Goal: Task Accomplishment & Management: Manage account settings

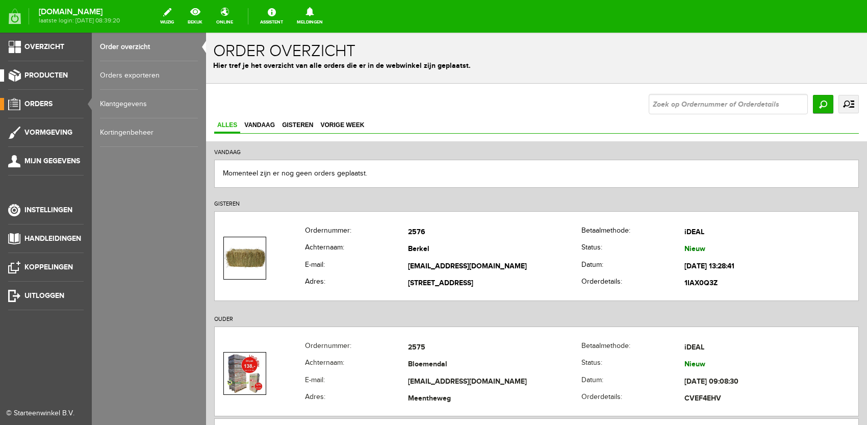
click at [49, 78] on span "Producten" at bounding box center [45, 75] width 43 height 9
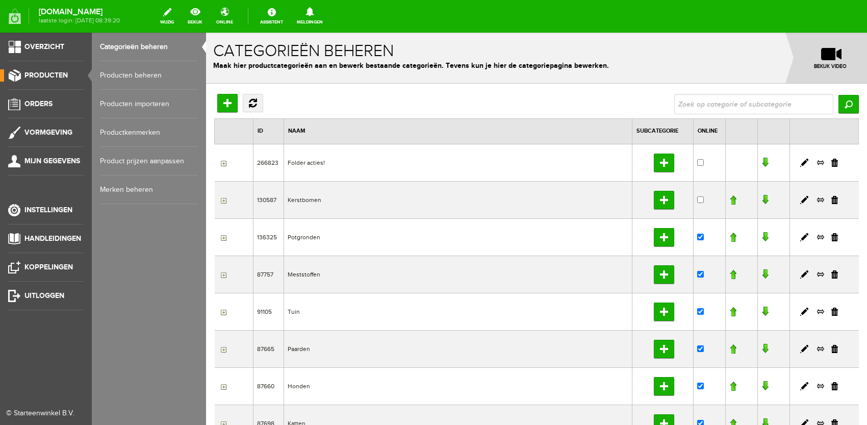
click at [156, 73] on link "Producten beheren" at bounding box center [149, 75] width 98 height 29
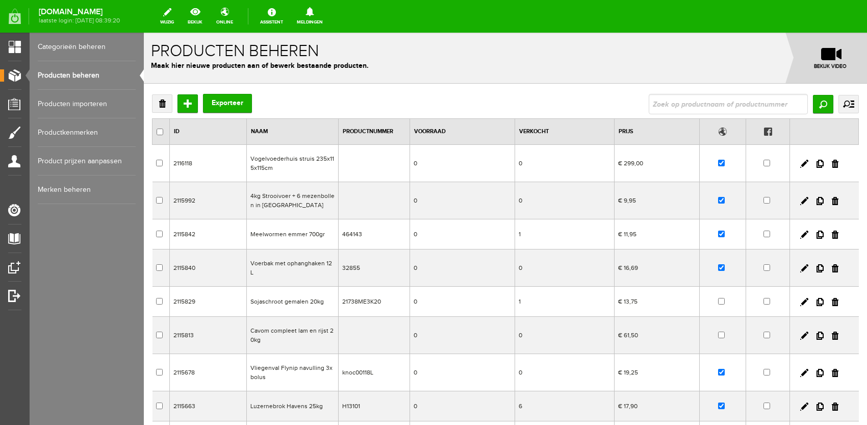
drag, startPoint x: 677, startPoint y: 78, endPoint x: 676, endPoint y: 84, distance: 5.7
click at [676, 84] on form "x Producten beheren Maak hier nieuwe producten aan of bewerk bestaande producte…" at bounding box center [505, 308] width 723 height 551
click at [677, 103] on input "text" at bounding box center [727, 104] width 159 height 20
type input "9"
type input "7064638"
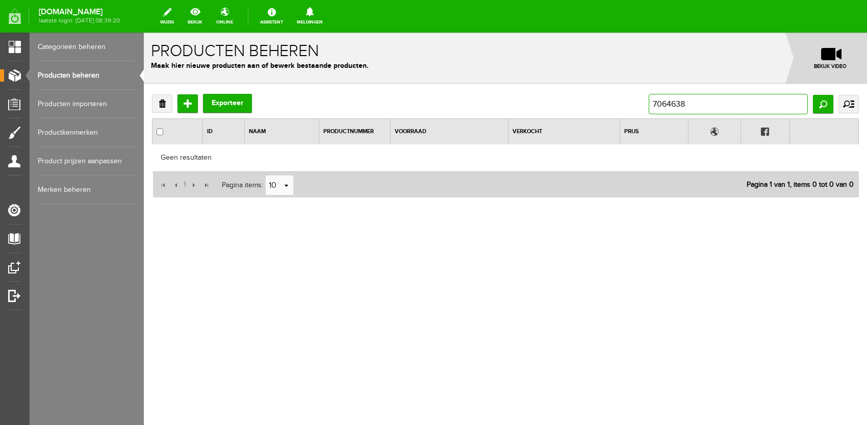
drag, startPoint x: 719, startPoint y: 112, endPoint x: 354, endPoint y: 113, distance: 365.5
click at [354, 113] on div "Verwijderen Toevoegen Exporteer 7064638 Zoeken uitgebreid zoeken Categorie Fold…" at bounding box center [505, 104] width 706 height 20
click at [718, 111] on input "7064638" at bounding box center [727, 104] width 159 height 20
type input "pullover"
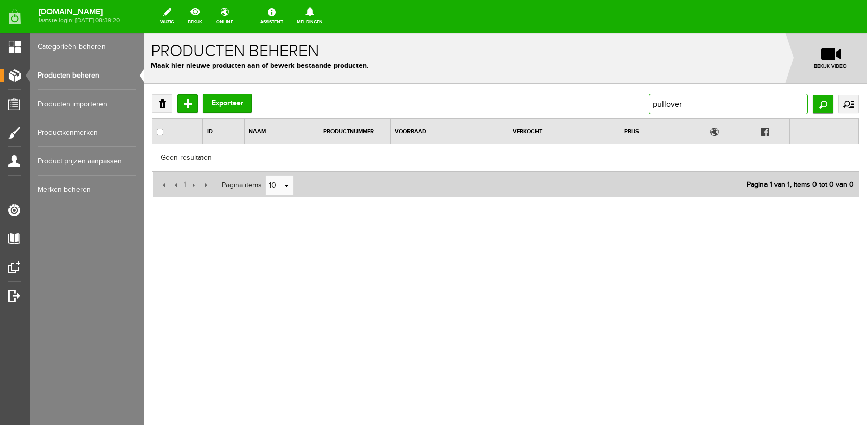
drag, startPoint x: 749, startPoint y: 113, endPoint x: 477, endPoint y: 118, distance: 272.8
click at [477, 118] on div "Verwijderen Toevoegen Exporteer pullover Zoeken uitgebreid zoeken Categorie Fol…" at bounding box center [505, 146] width 706 height 104
click at [690, 107] on input "pullover" at bounding box center [727, 104] width 159 height 20
type input "schippers"
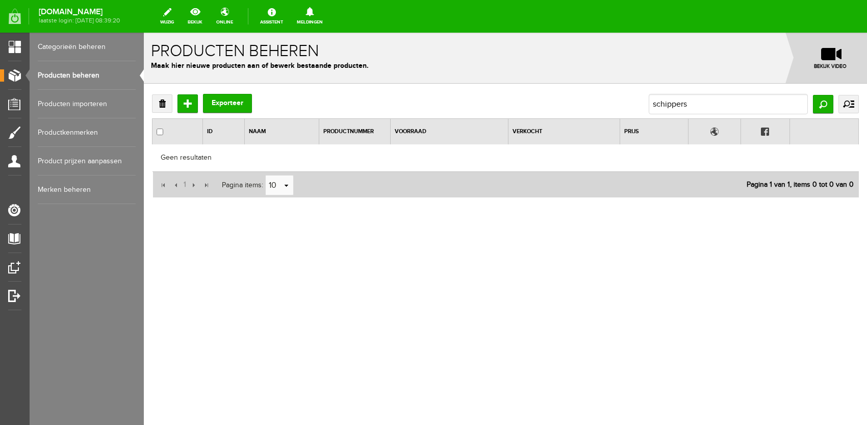
click at [46, 89] on link "Producten beheren" at bounding box center [87, 75] width 98 height 29
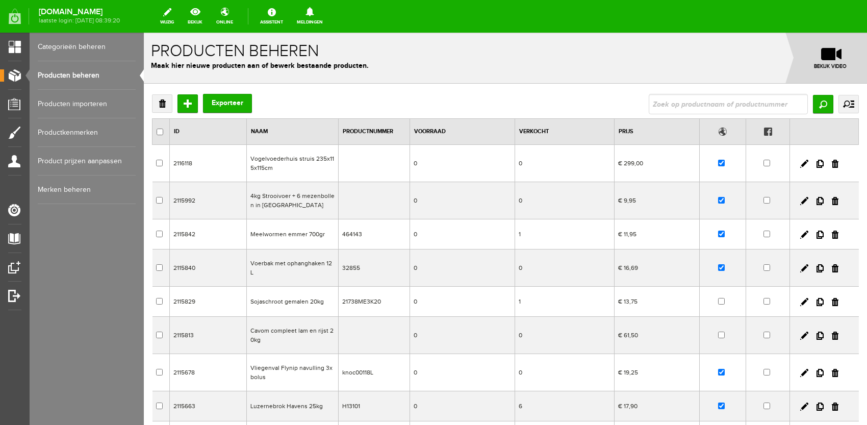
click at [58, 82] on link "Producten beheren" at bounding box center [87, 75] width 98 height 29
click at [733, 100] on input "text" at bounding box center [727, 104] width 159 height 20
type input "8715396978087"
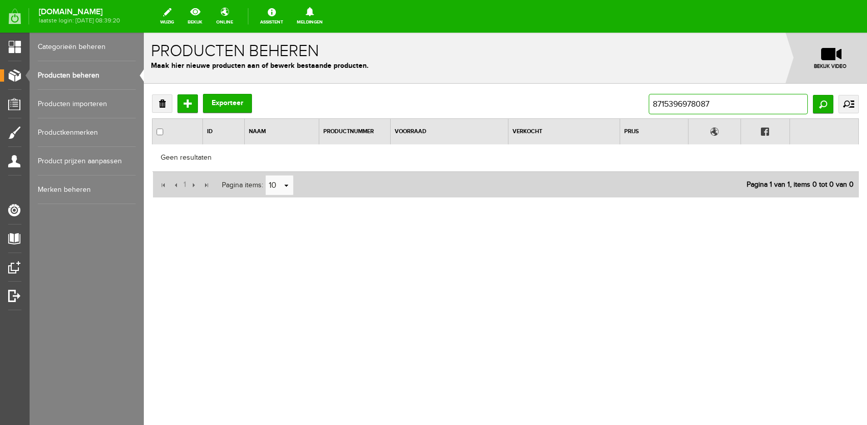
click at [768, 104] on input "8715396978087" at bounding box center [727, 104] width 159 height 20
type input "trui"
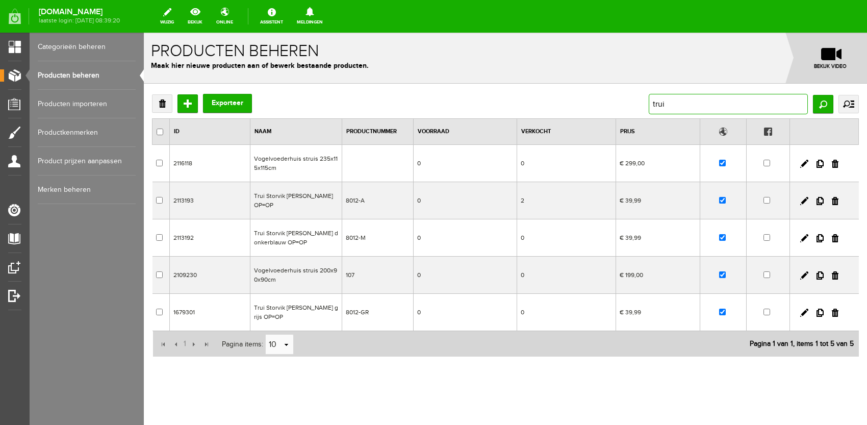
drag, startPoint x: 712, startPoint y: 107, endPoint x: 355, endPoint y: 54, distance: 360.2
click at [355, 54] on form "x Producten beheren Maak hier nieuwe producten aan of bewerk bestaande producte…" at bounding box center [505, 233] width 723 height 401
type input "[PERSON_NAME]"
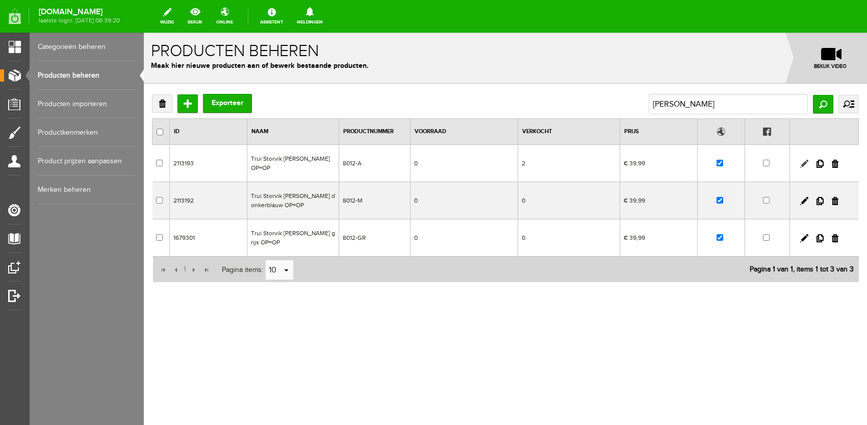
click at [805, 160] on link at bounding box center [804, 164] width 8 height 8
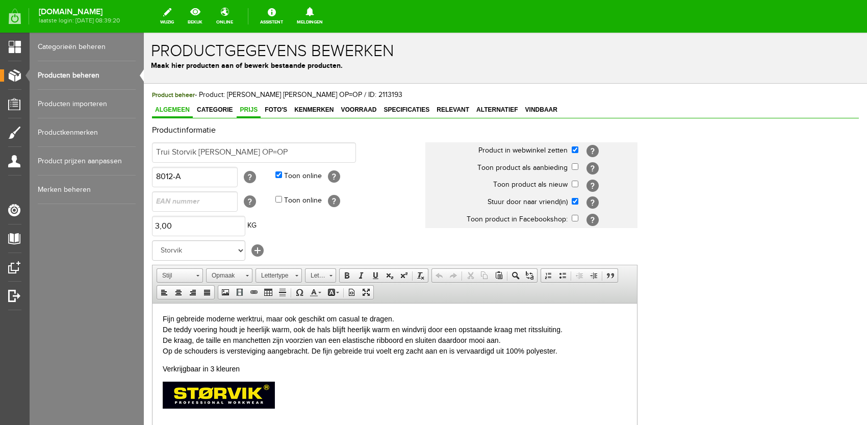
click at [251, 116] on link "Prijs" at bounding box center [249, 110] width 24 height 15
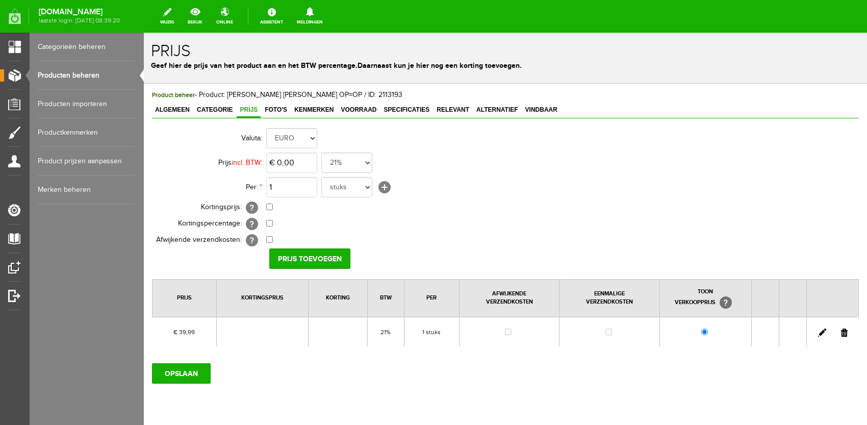
click at [818, 331] on link at bounding box center [822, 332] width 8 height 8
click at [294, 164] on input "39,99" at bounding box center [291, 162] width 51 height 20
type input "€ 34,99"
click at [299, 249] on input "[PERSON_NAME]" at bounding box center [306, 258] width 74 height 20
click at [183, 365] on input "OPSLAAN" at bounding box center [181, 373] width 59 height 20
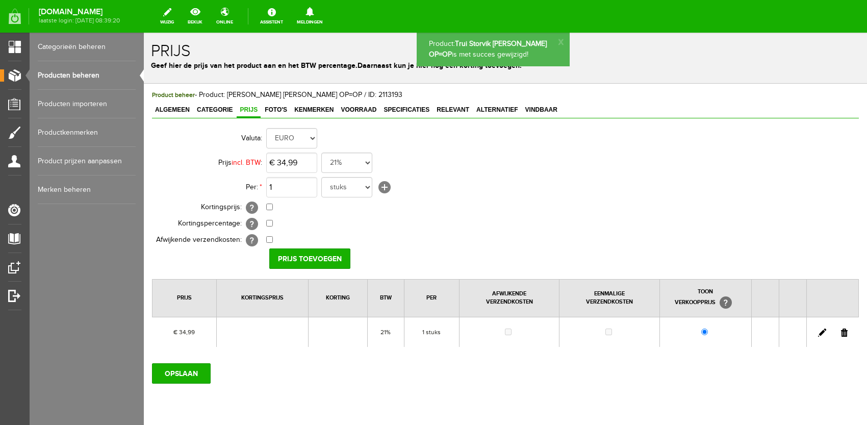
click at [75, 73] on link "Producten beheren" at bounding box center [87, 75] width 98 height 29
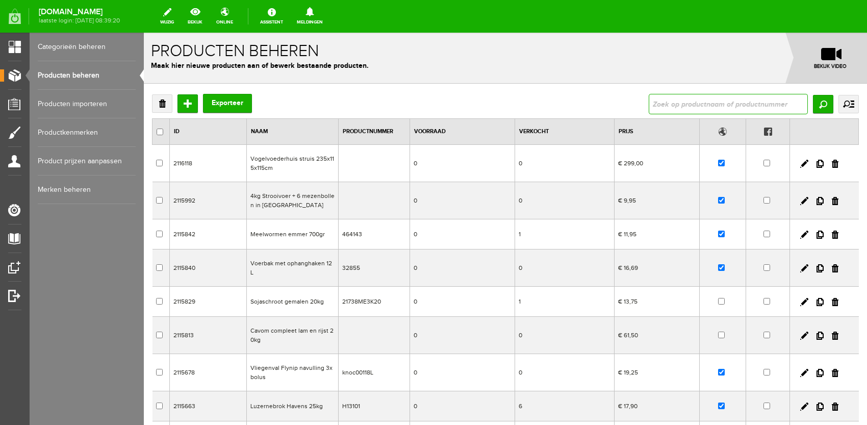
click at [696, 107] on input "text" at bounding box center [727, 104] width 159 height 20
type input "[PERSON_NAME]"
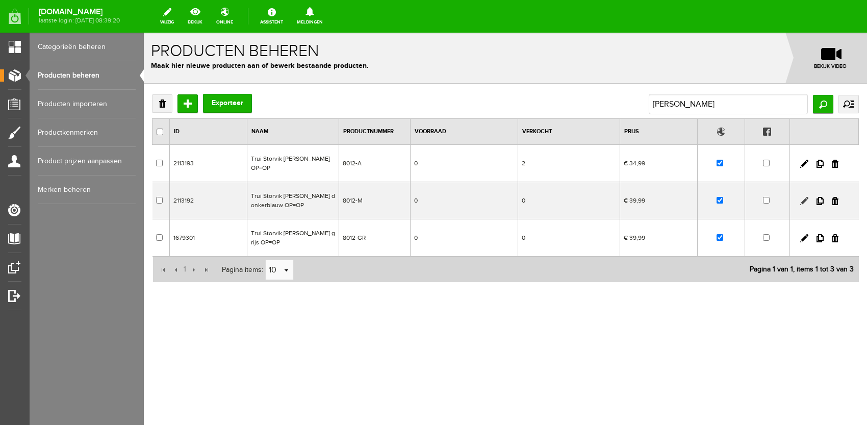
click at [805, 197] on link at bounding box center [804, 201] width 8 height 8
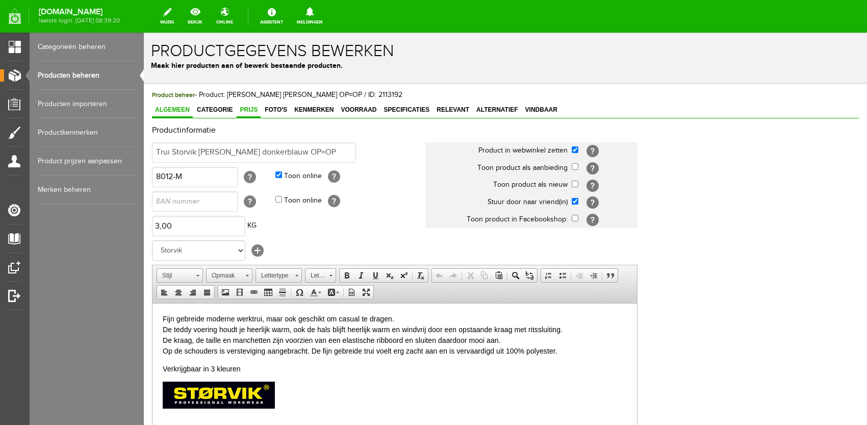
click at [245, 110] on span "Prijs" at bounding box center [249, 109] width 24 height 7
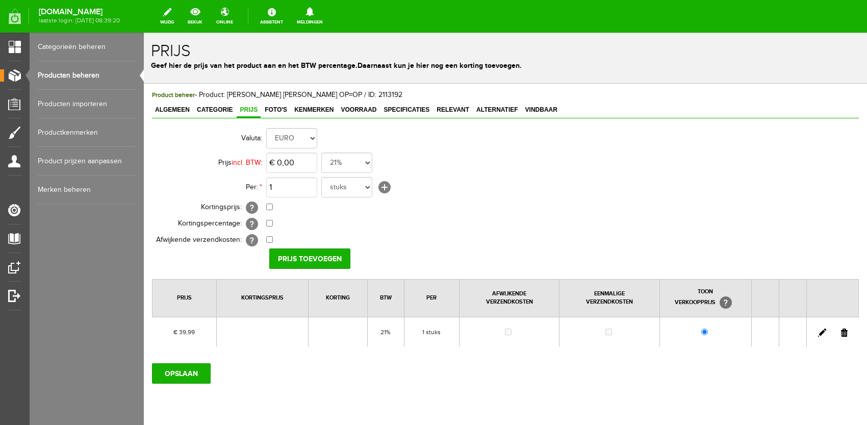
click at [818, 331] on link at bounding box center [822, 332] width 8 height 8
click at [299, 172] on input "39,99" at bounding box center [291, 162] width 51 height 20
type input "€ 34,99"
click at [308, 267] on input "[PERSON_NAME]" at bounding box center [306, 258] width 74 height 20
click at [171, 368] on input "OPSLAAN" at bounding box center [181, 373] width 59 height 20
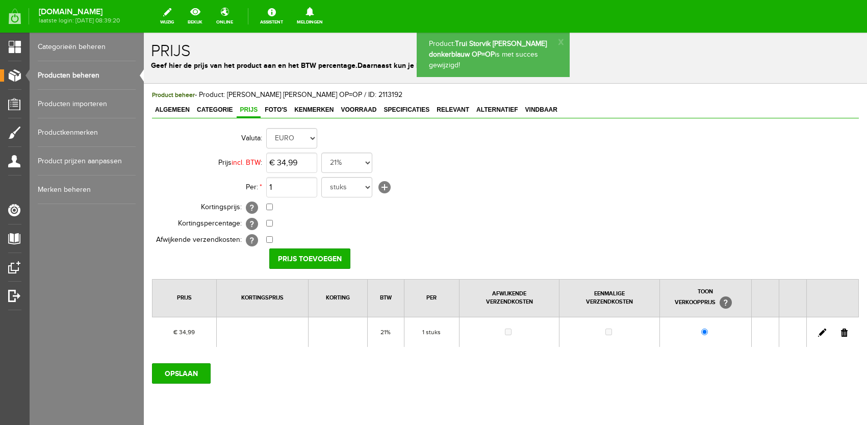
click at [97, 73] on link "Producten beheren" at bounding box center [87, 75] width 98 height 29
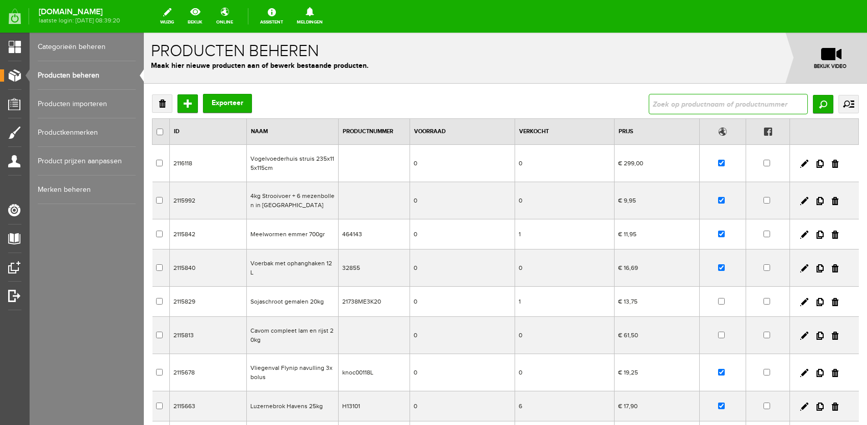
click at [673, 105] on input "text" at bounding box center [727, 104] width 159 height 20
type input "[PERSON_NAME]"
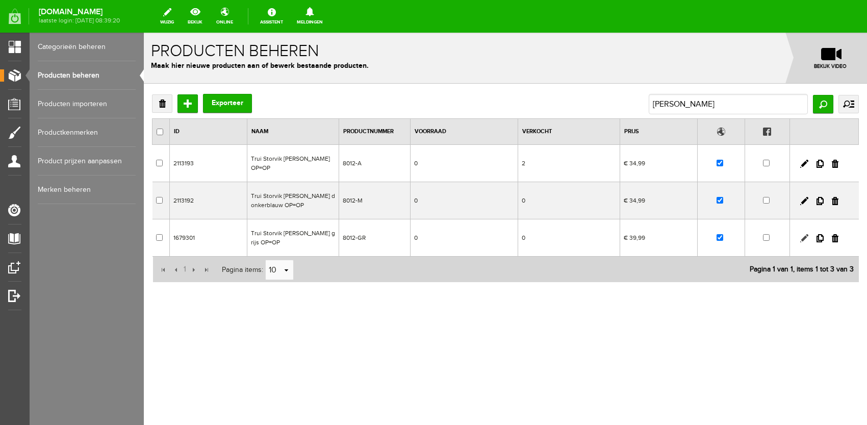
click at [803, 234] on link at bounding box center [804, 238] width 8 height 8
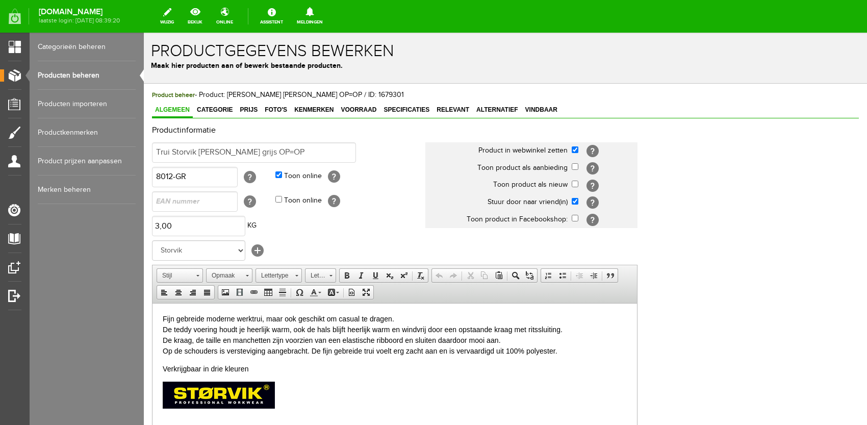
click at [257, 102] on div "Product beheer - Product: Trui Storvik [PERSON_NAME] OP=OP / ID: 1679301 Algeme…" at bounding box center [505, 340] width 706 height 500
click at [253, 112] on span "Prijs" at bounding box center [249, 109] width 24 height 7
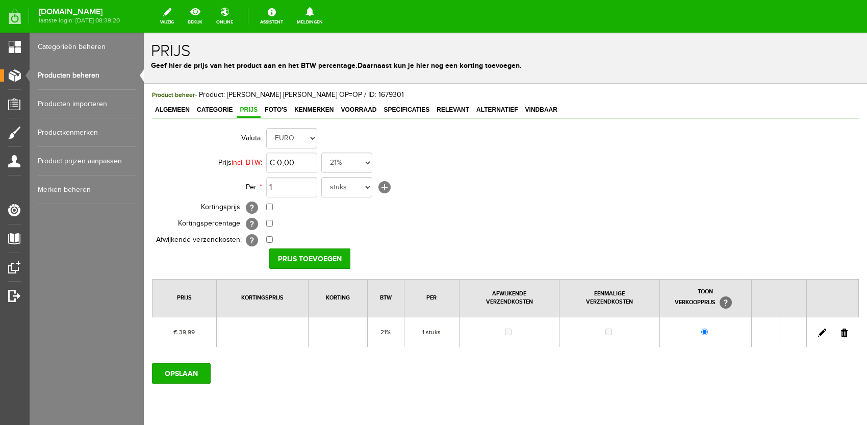
click at [819, 326] on td at bounding box center [832, 332] width 52 height 30
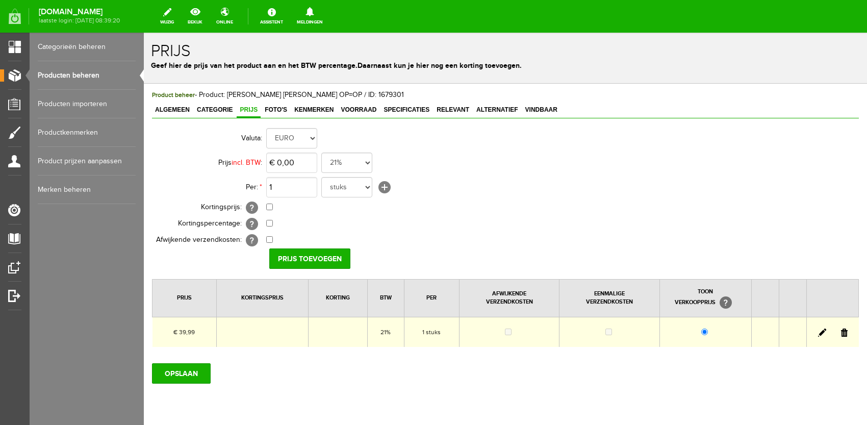
click at [818, 332] on link at bounding box center [822, 332] width 8 height 8
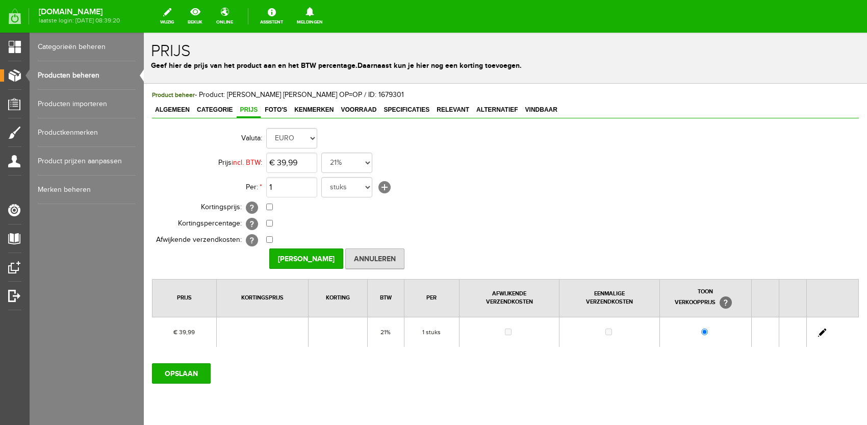
click at [261, 167] on th "Prijs incl. BTW :" at bounding box center [209, 162] width 114 height 24
click at [318, 165] on td "€ 39,99 21% 19% 18% 9% 6% 0%" at bounding box center [453, 162] width 375 height 24
click at [312, 162] on input "39,99" at bounding box center [291, 162] width 51 height 20
type input "€ 34,99"
click at [297, 256] on input "[PERSON_NAME]" at bounding box center [306, 258] width 74 height 20
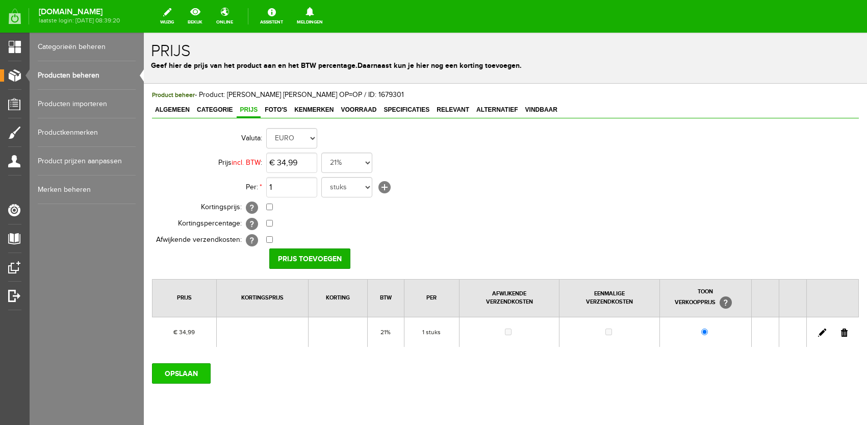
click at [197, 374] on input "OPSLAAN" at bounding box center [181, 373] width 59 height 20
click at [134, 76] on link "Producten beheren" at bounding box center [87, 75] width 98 height 29
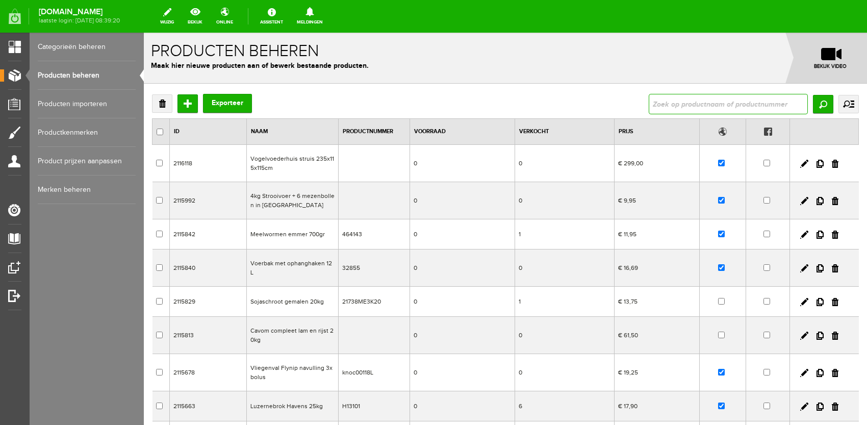
click at [746, 107] on input "text" at bounding box center [727, 104] width 159 height 20
type input "telescoop"
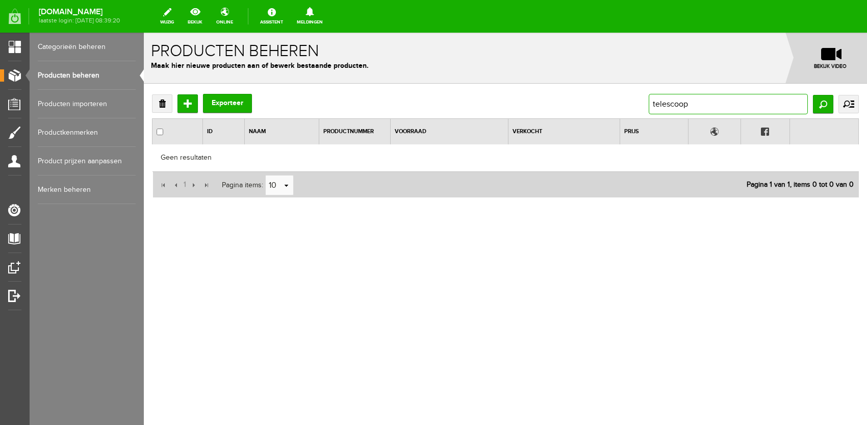
click at [753, 111] on input "telescoop" at bounding box center [727, 104] width 159 height 20
type input "812"
drag, startPoint x: 741, startPoint y: 105, endPoint x: 376, endPoint y: 80, distance: 365.9
click at [376, 80] on form "x Producten beheren Maak hier nieuwe producten aan of bewerk bestaande producte…" at bounding box center [505, 154] width 723 height 242
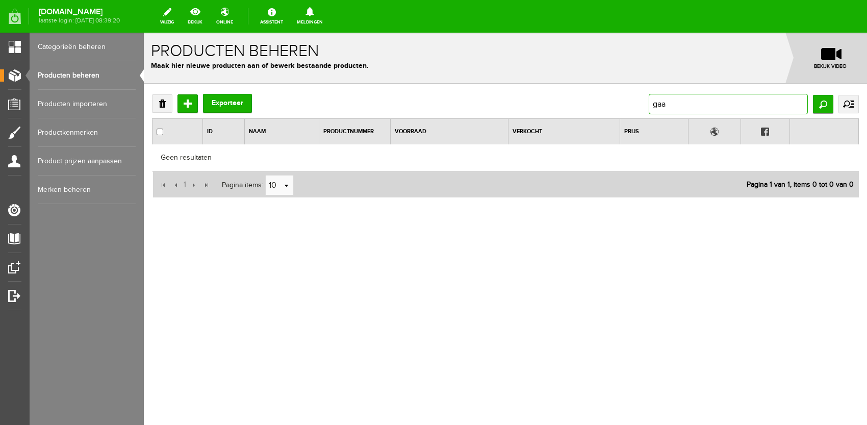
type input "gaas"
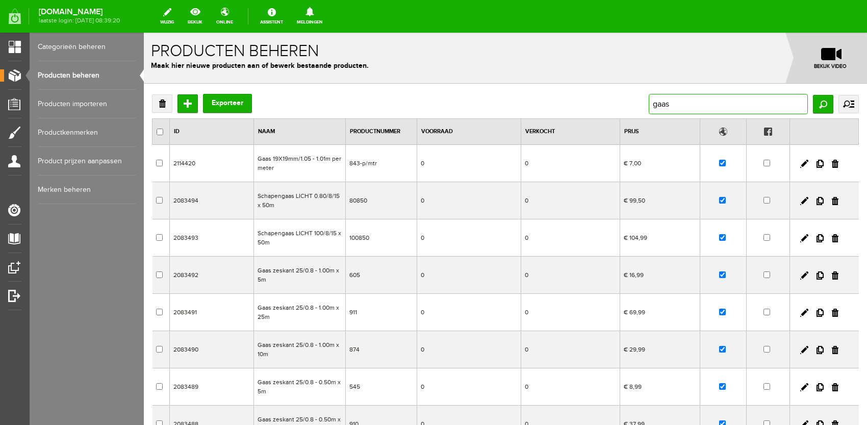
drag, startPoint x: 713, startPoint y: 106, endPoint x: 528, endPoint y: 115, distance: 185.2
click at [528, 115] on div "Verwijderen Toevoegen Exporteer gaas Zoeken uitgebreid zoeken Categorie Folder …" at bounding box center [505, 318] width 706 height 449
type input "g"
type input "gardenplast"
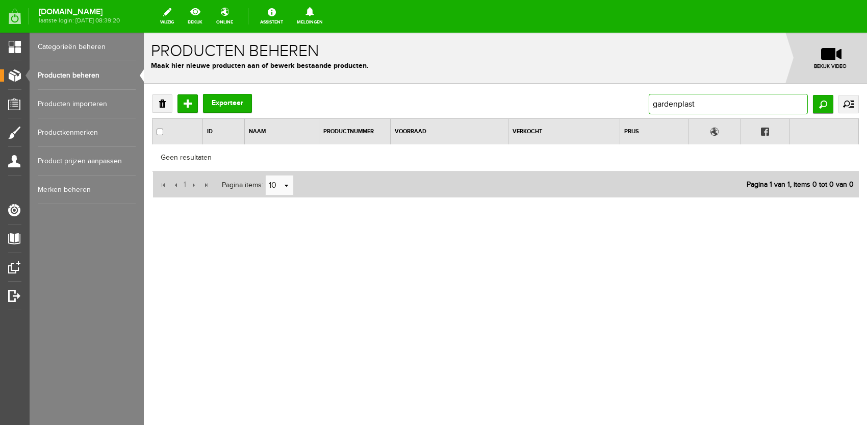
drag, startPoint x: 701, startPoint y: 104, endPoint x: 456, endPoint y: 35, distance: 254.9
click at [422, 60] on form "x Producten beheren Maak hier nieuwe producten aan of bewerk bestaande producte…" at bounding box center [505, 154] width 723 height 242
type input "c"
type input "light"
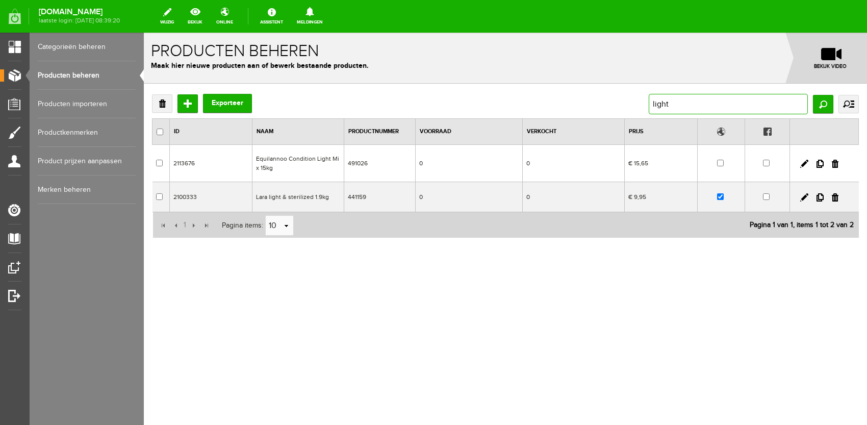
drag, startPoint x: 690, startPoint y: 107, endPoint x: 334, endPoint y: 107, distance: 355.8
click at [334, 107] on div "Verwijderen Toevoegen Exporteer light Zoeken uitgebreid zoeken Categorie Folder…" at bounding box center [505, 104] width 706 height 20
type input "gaas"
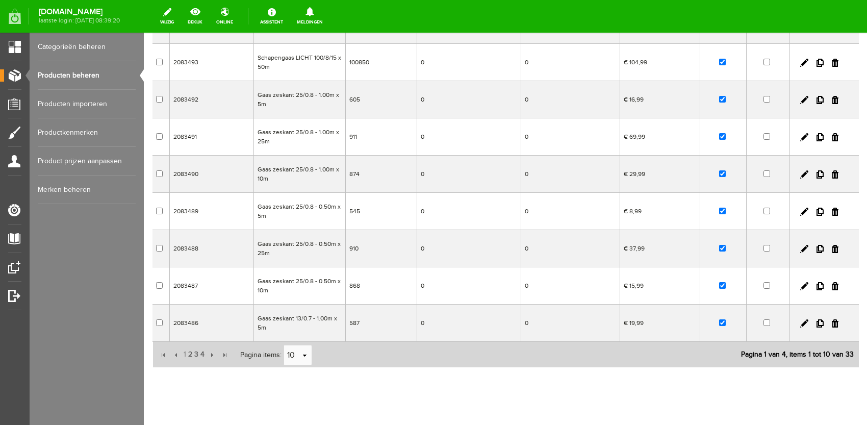
scroll to position [195, 0]
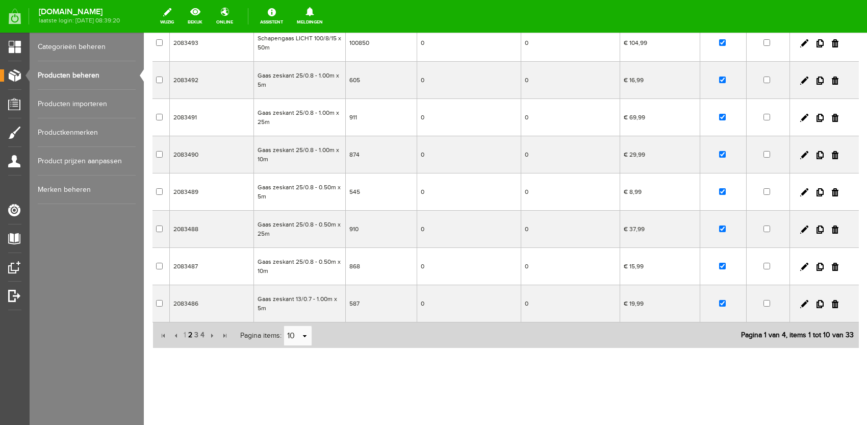
click at [190, 337] on span "2" at bounding box center [190, 335] width 6 height 20
click at [199, 336] on span "4" at bounding box center [202, 335] width 6 height 20
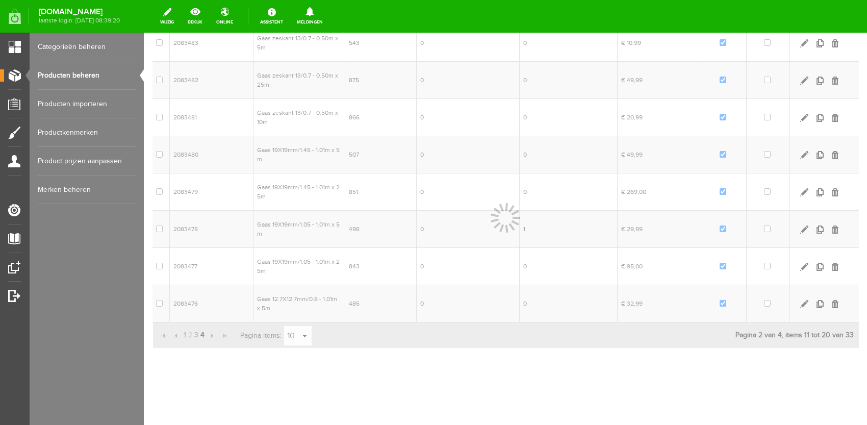
scroll to position [0, 0]
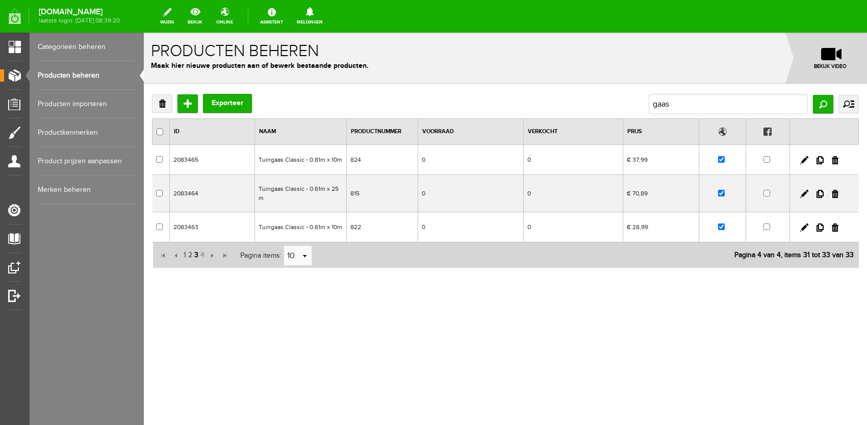
click at [197, 245] on span "3" at bounding box center [196, 255] width 6 height 20
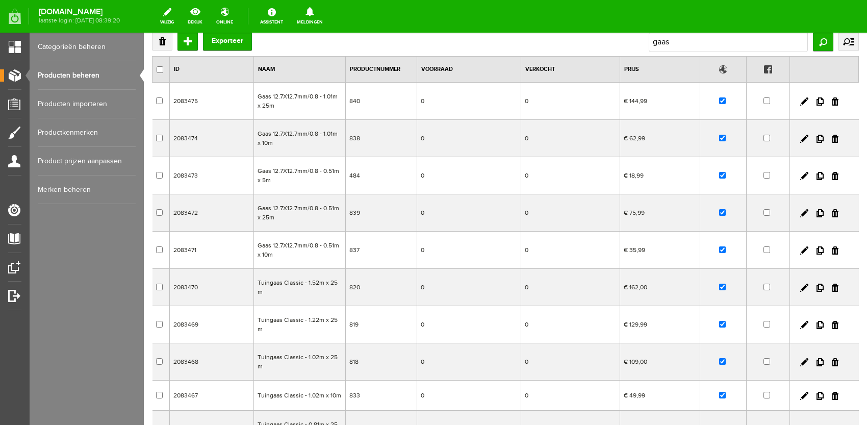
scroll to position [151, 0]
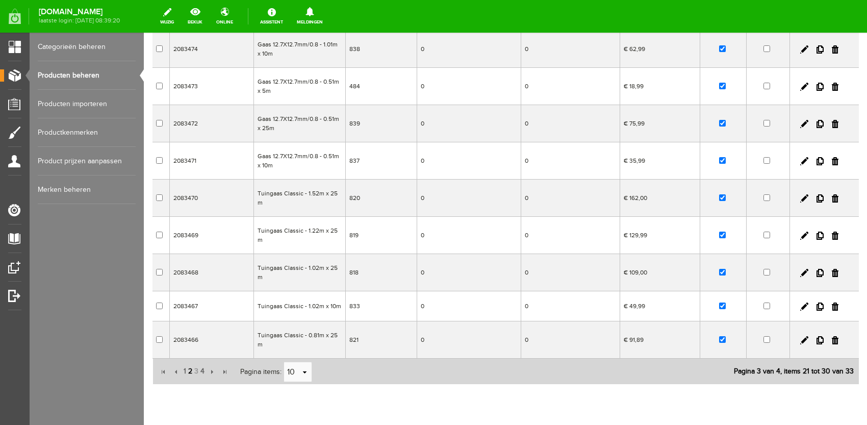
click at [190, 361] on span "2" at bounding box center [190, 371] width 6 height 20
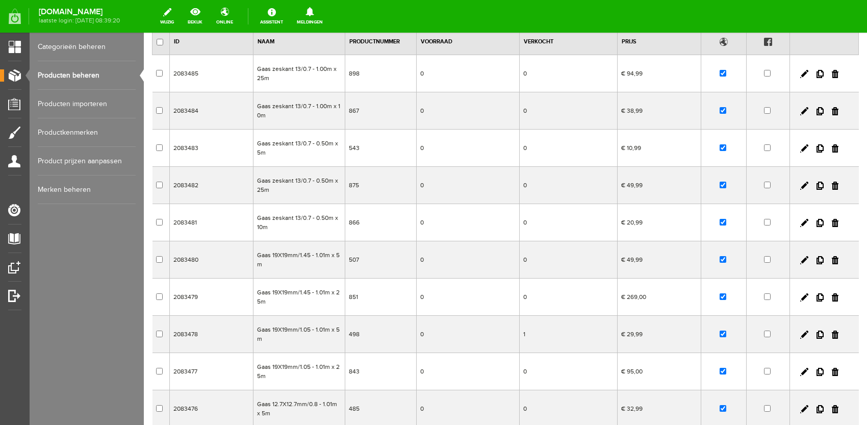
scroll to position [168, 0]
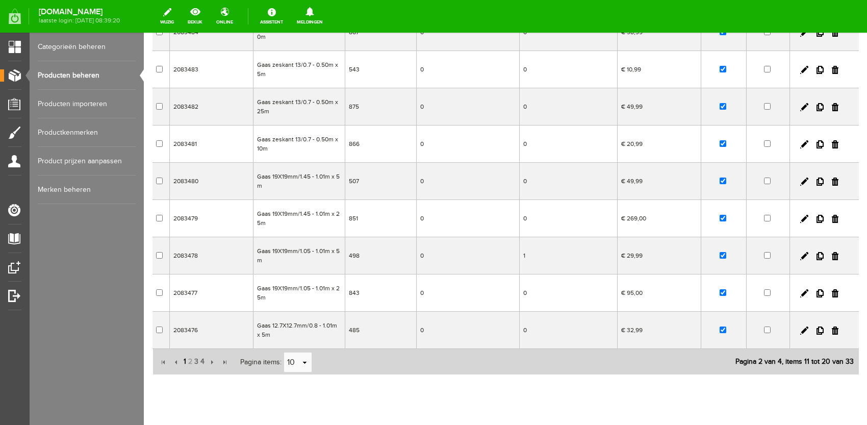
click at [184, 363] on span "1" at bounding box center [184, 361] width 5 height 20
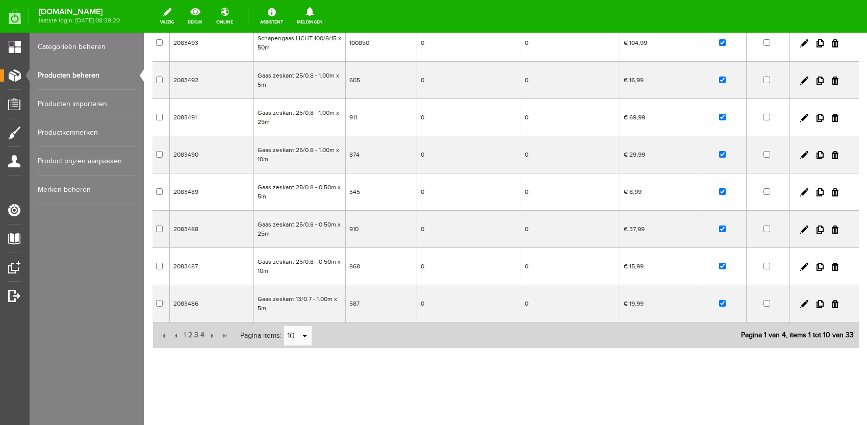
scroll to position [0, 0]
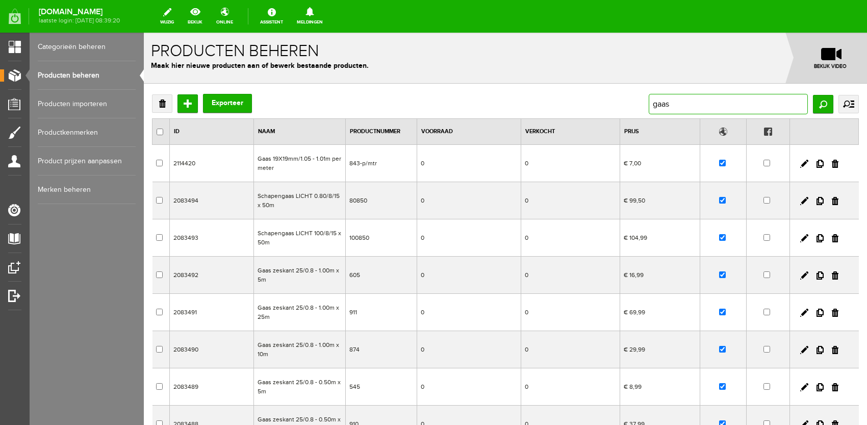
drag, startPoint x: 683, startPoint y: 97, endPoint x: 211, endPoint y: 115, distance: 472.4
click at [211, 115] on div "Verwijderen Toevoegen Exporteer gaas Zoeken uitgebreid zoeken Categorie Folder …" at bounding box center [505, 318] width 706 height 449
type input "812"
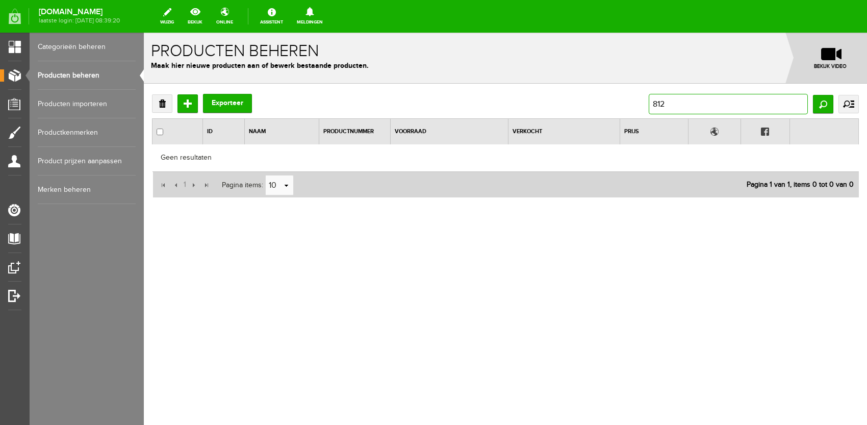
drag, startPoint x: 734, startPoint y: 100, endPoint x: 413, endPoint y: 114, distance: 320.9
click at [413, 114] on div "Verwijderen Toevoegen Exporteer 812 Zoeken uitgebreid zoeken Categorie Folder a…" at bounding box center [505, 146] width 706 height 104
type input "8"
type input "7"
type input "811"
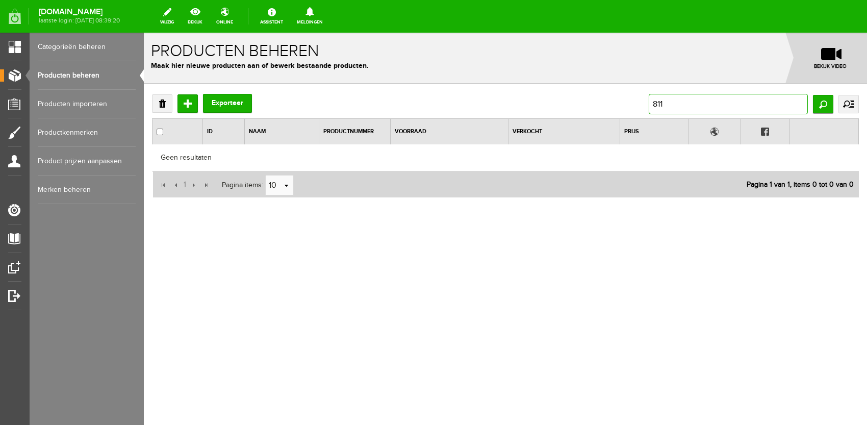
drag, startPoint x: 712, startPoint y: 107, endPoint x: 489, endPoint y: 107, distance: 222.8
click at [489, 107] on div "Verwijderen Toevoegen Exporteer 811 Zoeken uitgebreid zoeken Categorie Folder a…" at bounding box center [505, 104] width 706 height 20
click at [739, 101] on input "811" at bounding box center [727, 104] width 159 height 20
drag, startPoint x: 739, startPoint y: 101, endPoint x: 378, endPoint y: 110, distance: 361.0
click at [378, 110] on div "Verwijderen Toevoegen Exporteer 811 Zoeken uitgebreid zoeken Categorie Folder a…" at bounding box center [505, 104] width 706 height 20
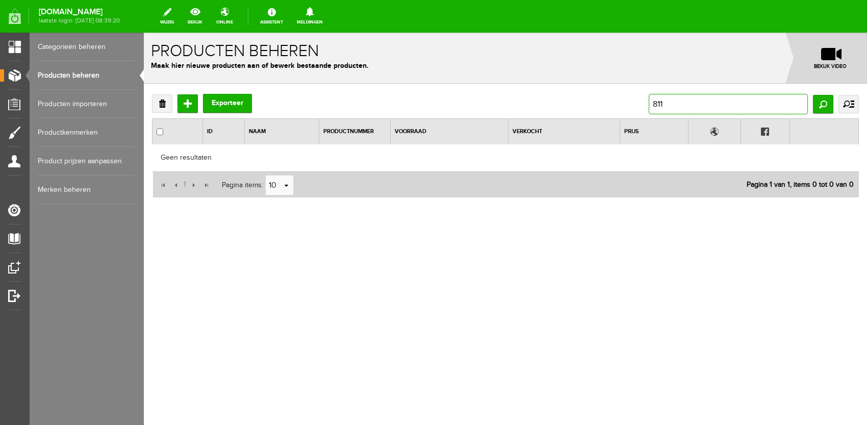
drag, startPoint x: 667, startPoint y: 100, endPoint x: 498, endPoint y: 99, distance: 169.2
click at [498, 99] on div "Verwijderen Toevoegen Exporteer 811 Zoeken uitgebreid zoeken Categorie Folder a…" at bounding box center [505, 104] width 706 height 20
paste input "text"
paste input "[URL][DOMAIN_NAME]"
type input "[URL][DOMAIN_NAME]"
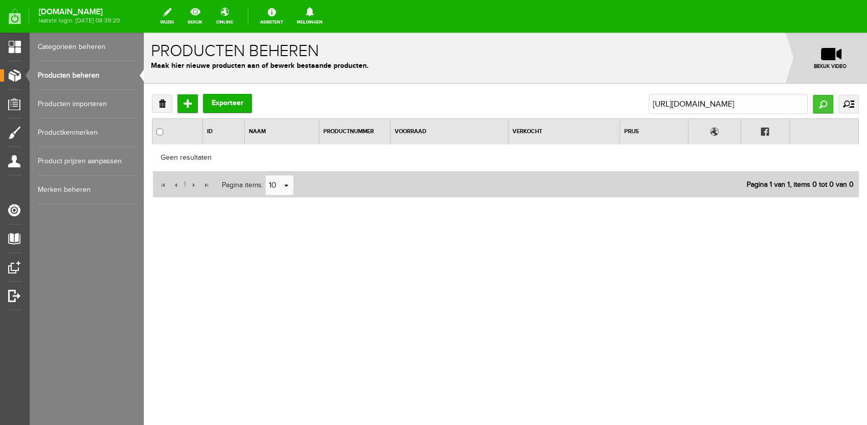
click at [817, 104] on input "Zoeken" at bounding box center [823, 104] width 20 height 18
drag, startPoint x: 641, startPoint y: 105, endPoint x: 711, endPoint y: 105, distance: 70.3
click at [711, 105] on div "Verwijderen Toevoegen Exporteer [URL][DOMAIN_NAME] Zoeken uitgebreid zoeken Cat…" at bounding box center [505, 104] width 706 height 20
drag, startPoint x: 655, startPoint y: 105, endPoint x: 917, endPoint y: 94, distance: 262.2
click at [866, 94] on html "x Producten beheren Maak hier nieuwe producten aan of bewerk bestaande producte…" at bounding box center [505, 229] width 723 height 392
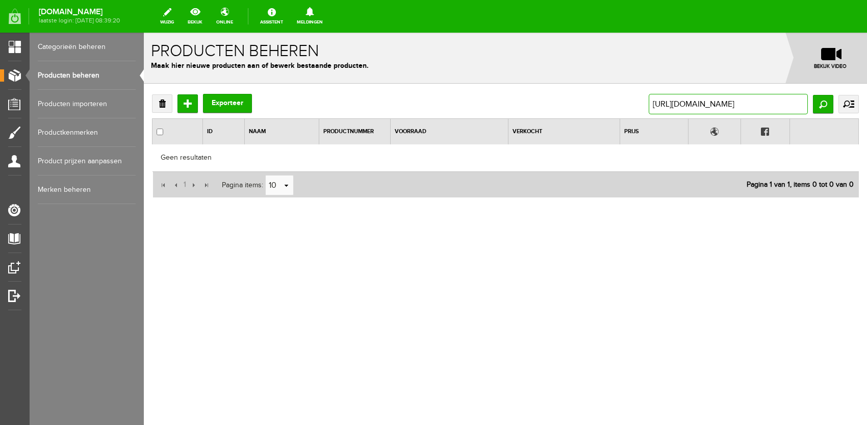
scroll to position [0, 4]
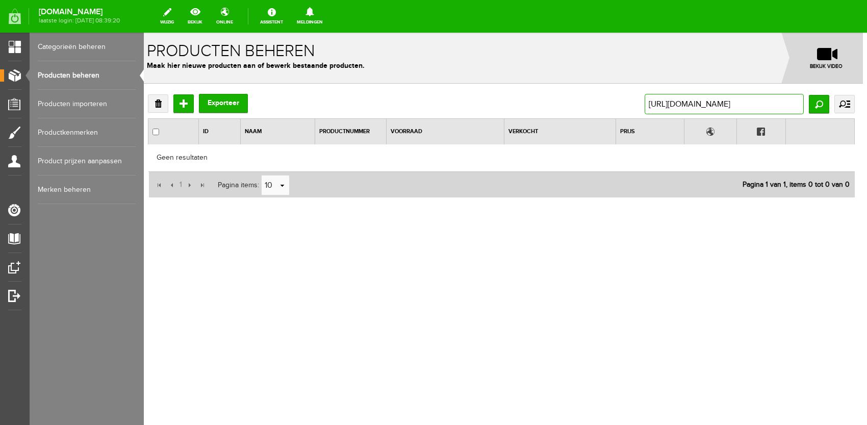
click at [765, 102] on input "[URL][DOMAIN_NAME]" at bounding box center [723, 104] width 159 height 20
type input "812"
drag, startPoint x: 692, startPoint y: 96, endPoint x: 531, endPoint y: 109, distance: 161.1
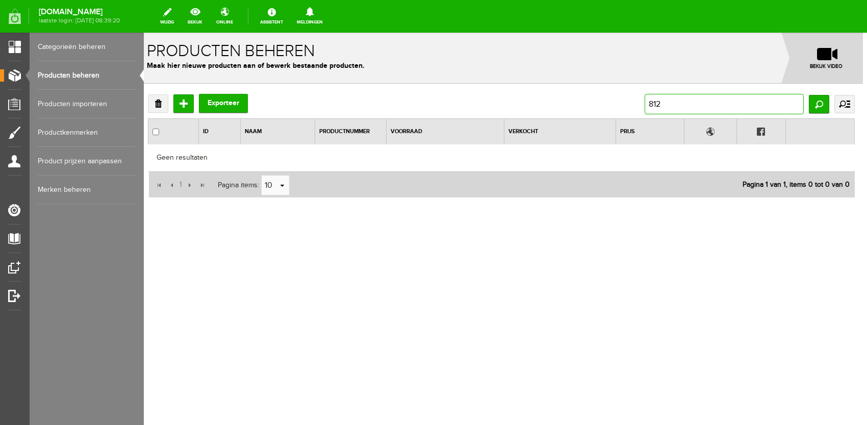
click at [531, 109] on div "Verwijderen Toevoegen Exporteer 812 Zoeken uitgebreid zoeken Categorie Folder a…" at bounding box center [501, 104] width 706 height 20
click at [682, 110] on input "812" at bounding box center [723, 104] width 159 height 20
type input "811"
drag, startPoint x: 687, startPoint y: 103, endPoint x: 431, endPoint y: 87, distance: 256.4
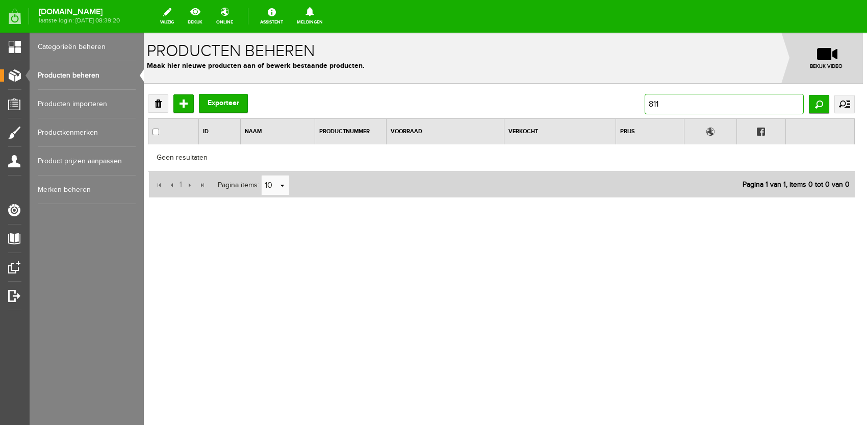
click at [431, 87] on div "Verwijderen Toevoegen Exporteer 811 Zoeken uitgebreid zoeken Categorie Folder a…" at bounding box center [501, 179] width 723 height 191
type input "850"
click at [660, 103] on input "850" at bounding box center [723, 104] width 159 height 20
type input "508"
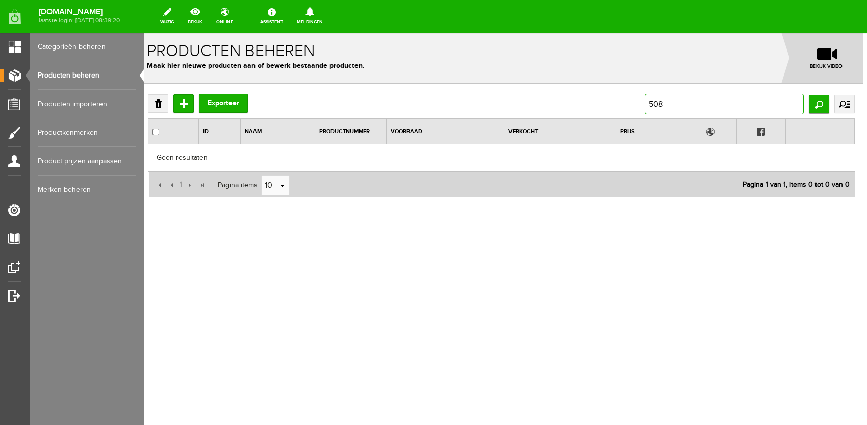
click at [712, 106] on input "508" at bounding box center [723, 104] width 159 height 20
type input "545"
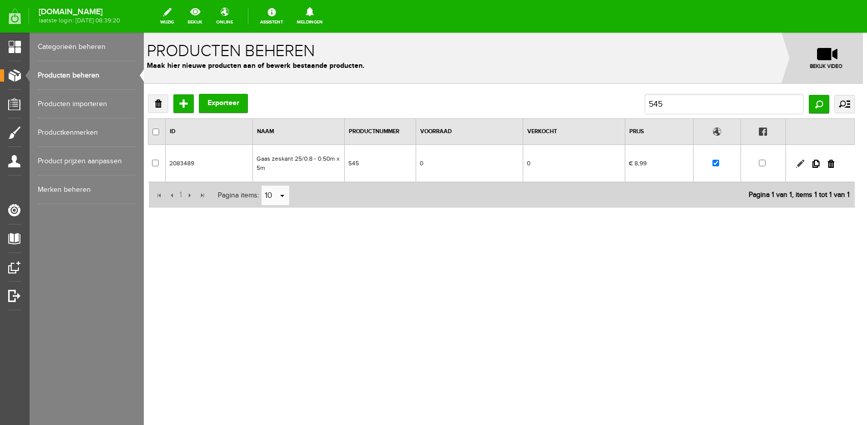
click at [802, 161] on link at bounding box center [800, 164] width 8 height 8
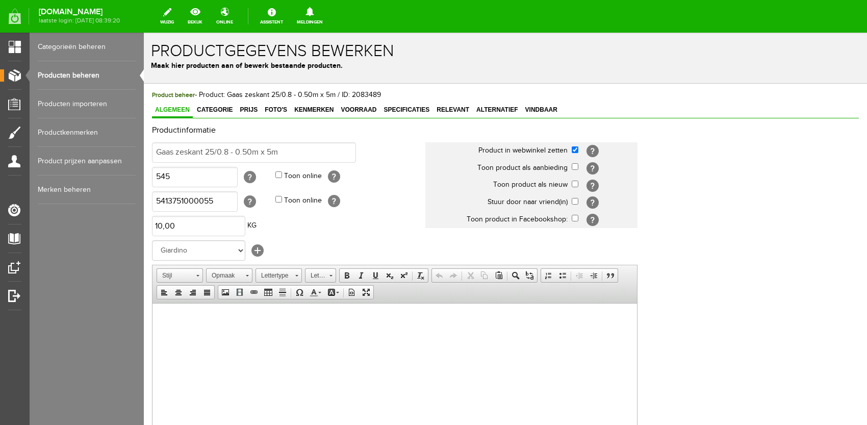
scroll to position [0, 0]
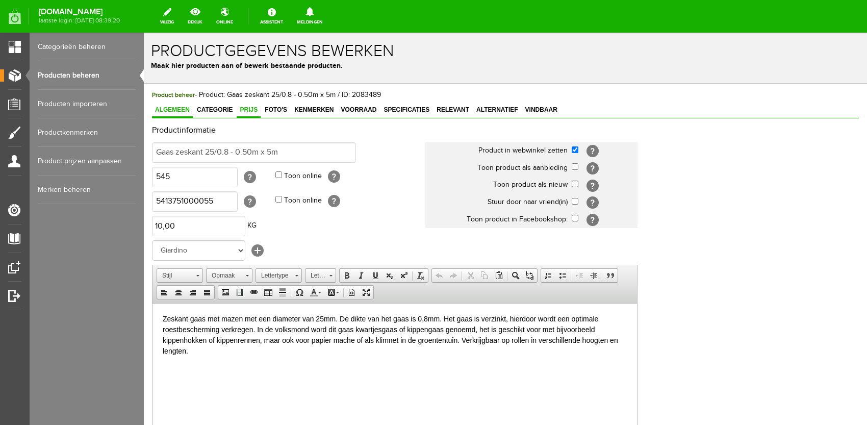
click at [248, 110] on span "Prijs" at bounding box center [249, 109] width 24 height 7
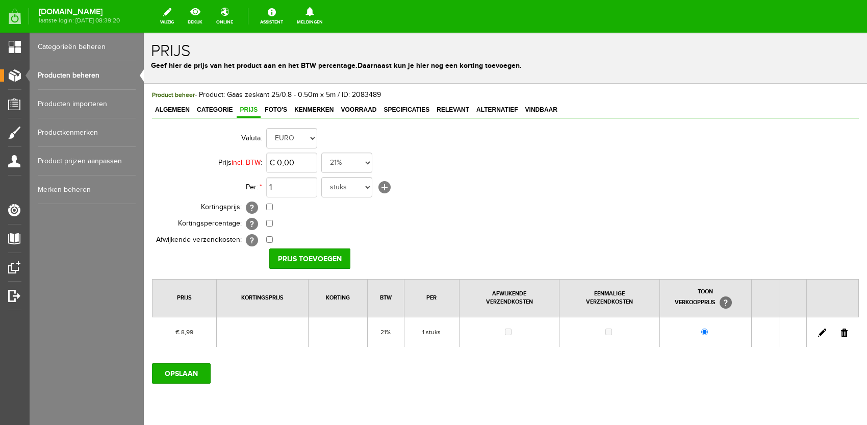
click at [818, 330] on link at bounding box center [822, 332] width 8 height 8
click at [272, 159] on input "8,99" at bounding box center [291, 162] width 51 height 20
type input "€ 9,99"
click at [300, 261] on input "[PERSON_NAME]" at bounding box center [306, 258] width 74 height 20
click at [188, 365] on input "OPSLAAN" at bounding box center [181, 373] width 59 height 20
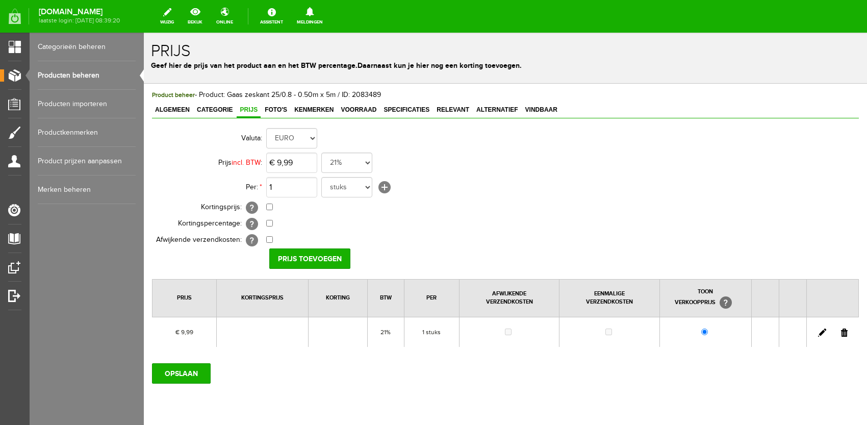
click at [102, 73] on link "Producten beheren" at bounding box center [87, 75] width 98 height 29
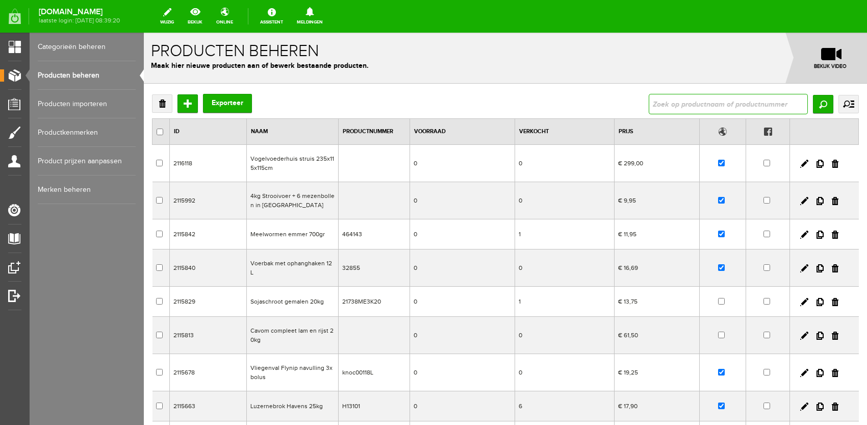
click at [712, 103] on input "text" at bounding box center [727, 104] width 159 height 20
type input "6525"
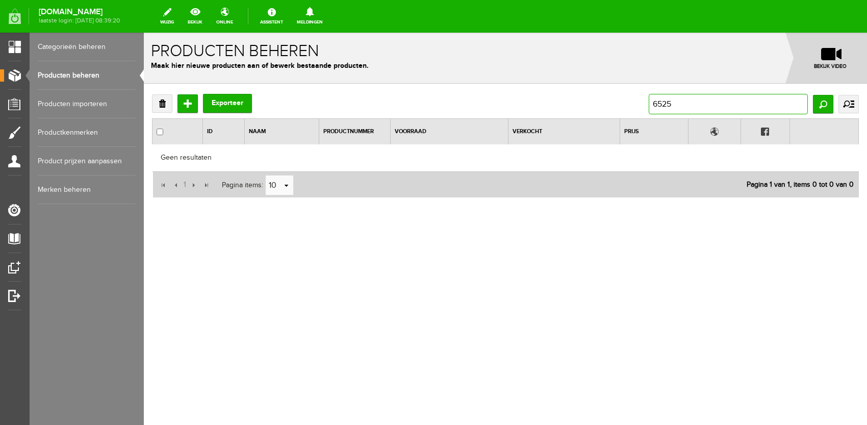
drag, startPoint x: 610, startPoint y: 98, endPoint x: 566, endPoint y: 103, distance: 44.6
click at [569, 97] on div "Verwijderen Toevoegen Exporteer 6525 Zoeken uitgebreid zoeken Categorie Folder …" at bounding box center [505, 104] width 706 height 20
type input "815"
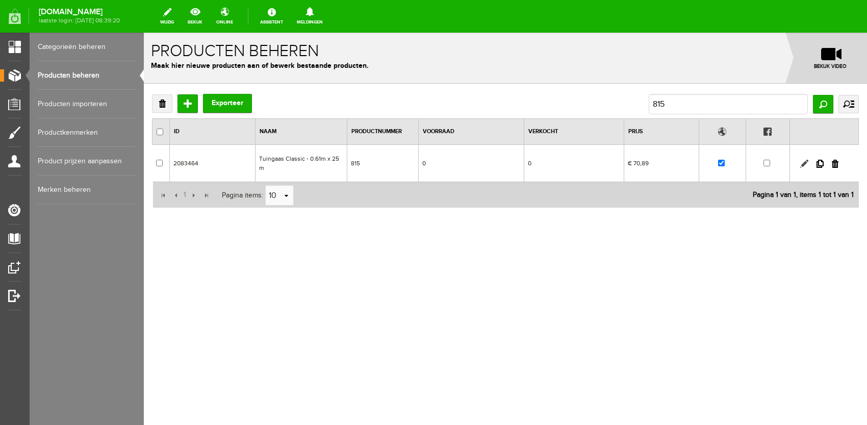
click at [803, 160] on link at bounding box center [804, 164] width 8 height 8
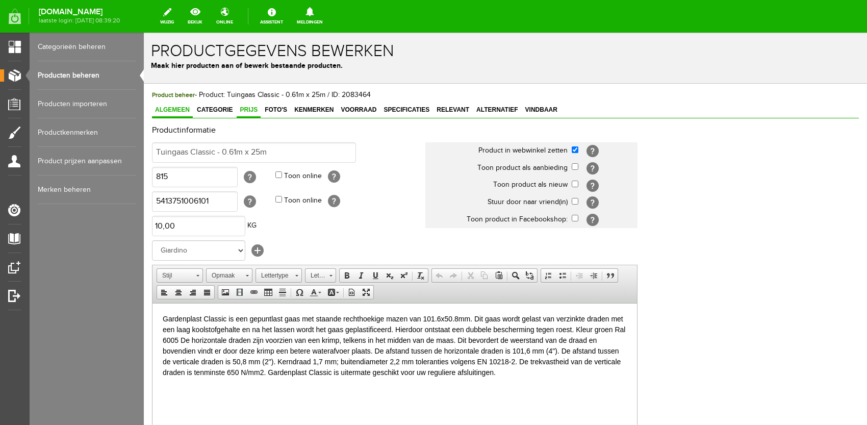
click at [254, 112] on span "Prijs" at bounding box center [249, 109] width 24 height 7
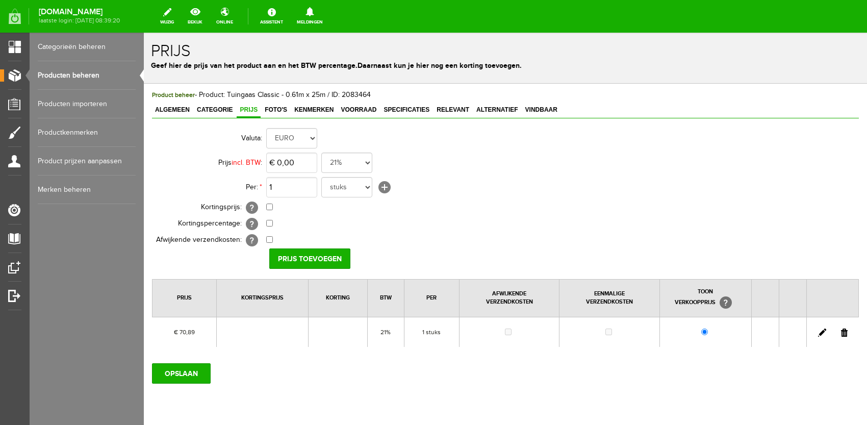
click at [818, 334] on link at bounding box center [822, 332] width 8 height 8
click at [299, 166] on input "70,89" at bounding box center [291, 162] width 51 height 20
type input "€ 76,99"
click at [312, 264] on input "[PERSON_NAME]" at bounding box center [306, 258] width 74 height 20
click at [198, 378] on input "OPSLAAN" at bounding box center [181, 373] width 59 height 20
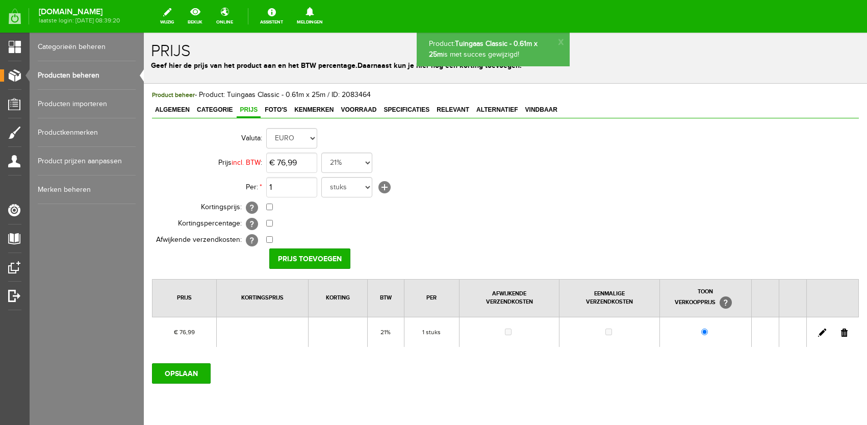
click at [126, 70] on link "Producten beheren" at bounding box center [87, 75] width 98 height 29
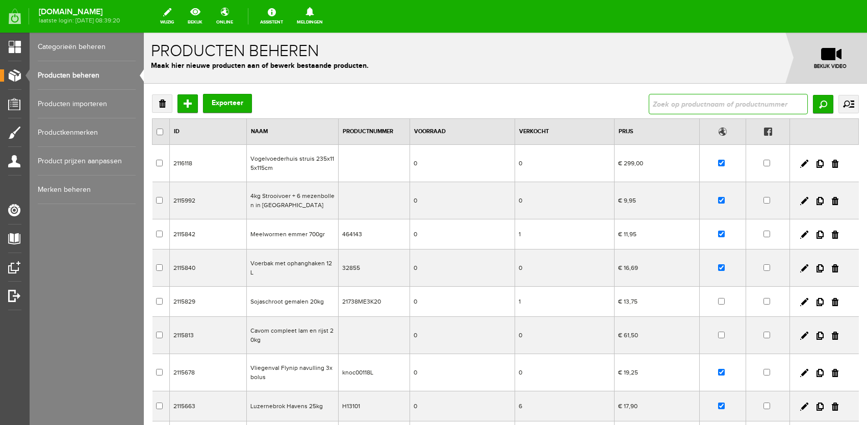
click at [750, 108] on input "text" at bounding box center [727, 104] width 159 height 20
type input "833"
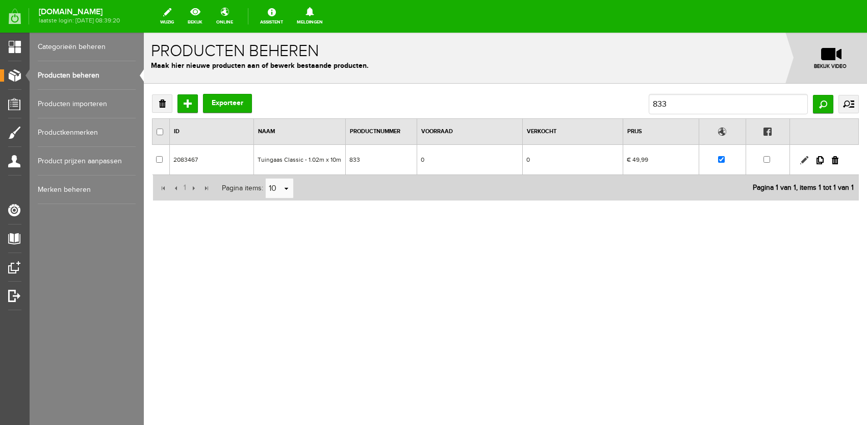
click at [803, 161] on link at bounding box center [804, 160] width 8 height 8
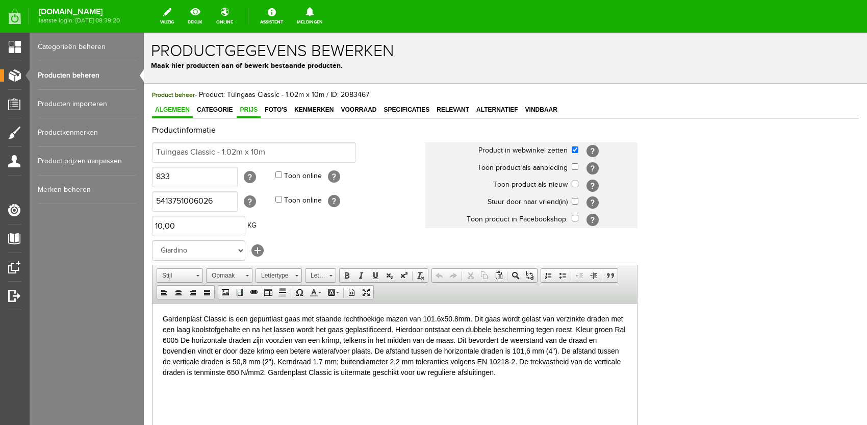
click at [245, 109] on span "Prijs" at bounding box center [249, 109] width 24 height 7
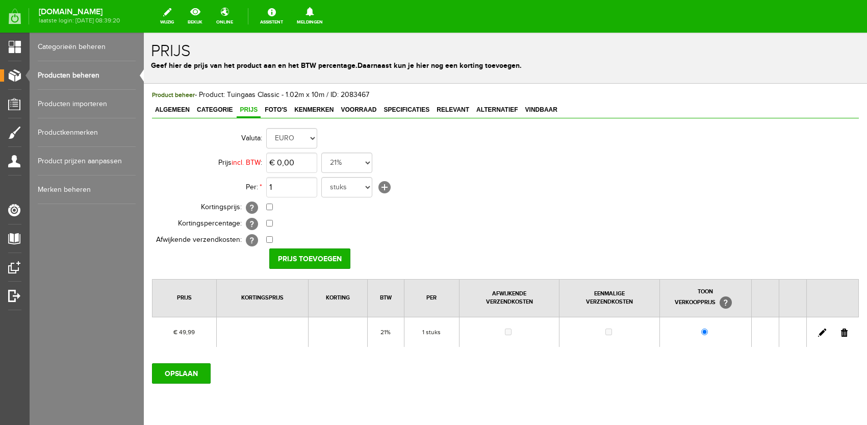
click at [818, 332] on link at bounding box center [822, 332] width 8 height 8
click at [302, 162] on input "49,99" at bounding box center [291, 162] width 51 height 20
type input "€ 50,99"
click at [326, 250] on input "[PERSON_NAME]" at bounding box center [306, 258] width 74 height 20
click at [200, 383] on div "Product beheer - Product: Tuingaas Classic - 1.02m x 10m / ID: 2083467 Algemeen…" at bounding box center [505, 271] width 723 height 375
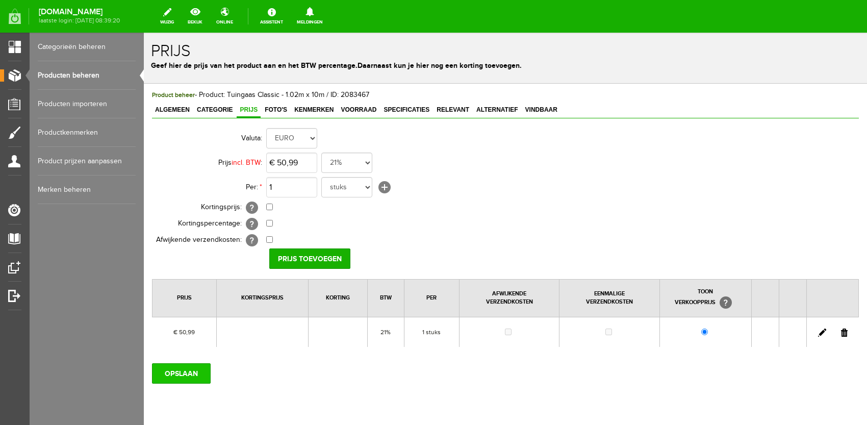
click at [196, 376] on input "OPSLAAN" at bounding box center [181, 373] width 59 height 20
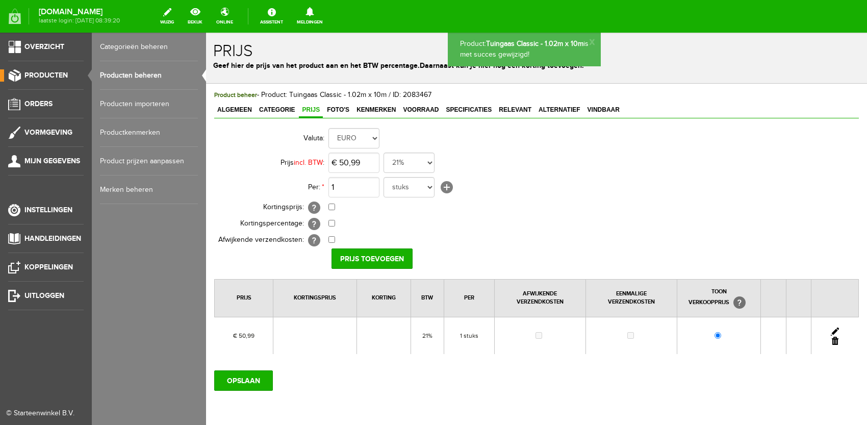
click at [142, 80] on link "Producten beheren" at bounding box center [149, 75] width 98 height 29
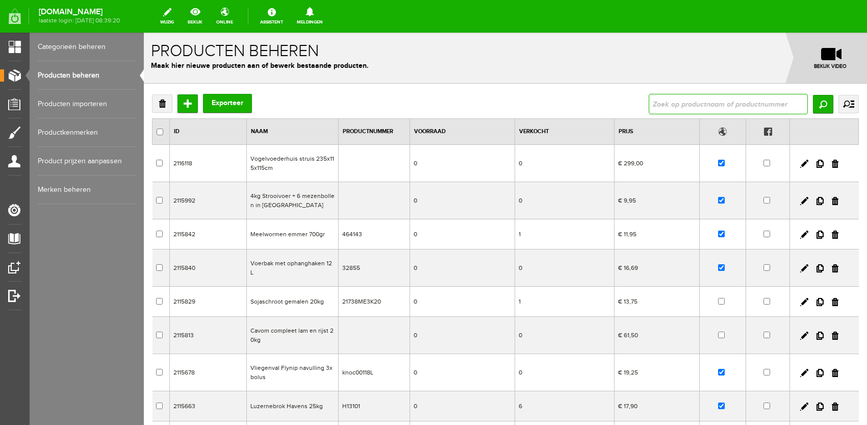
click at [716, 102] on input "text" at bounding box center [727, 104] width 159 height 20
type input "820"
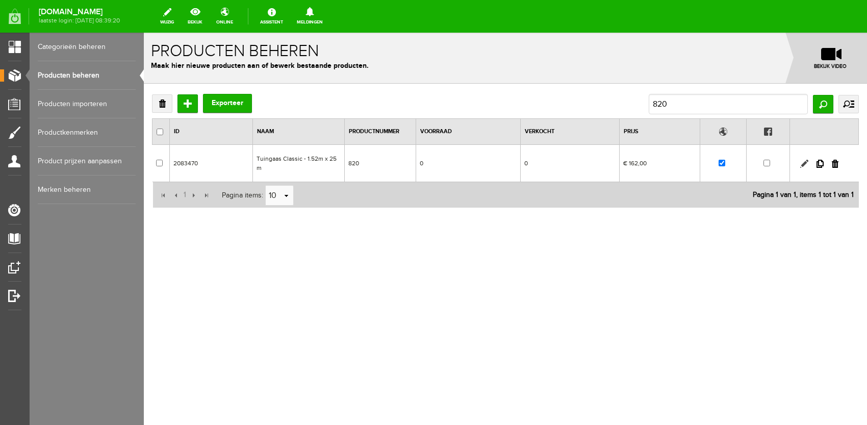
click at [805, 160] on link at bounding box center [804, 164] width 8 height 8
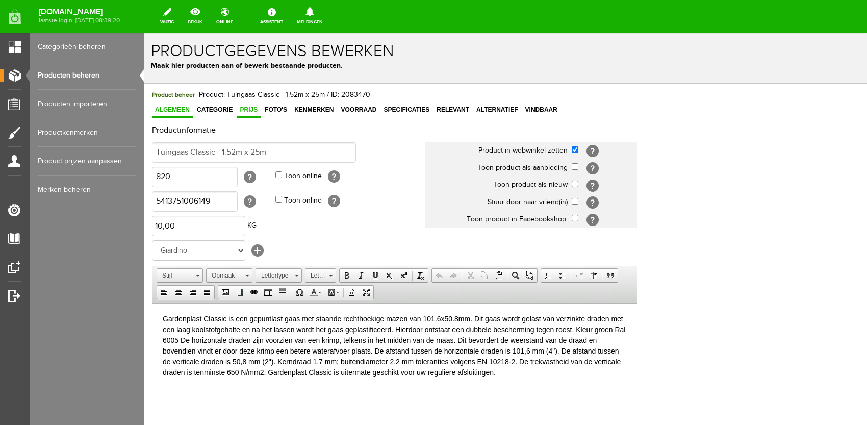
click at [255, 109] on span "Prijs" at bounding box center [249, 109] width 24 height 7
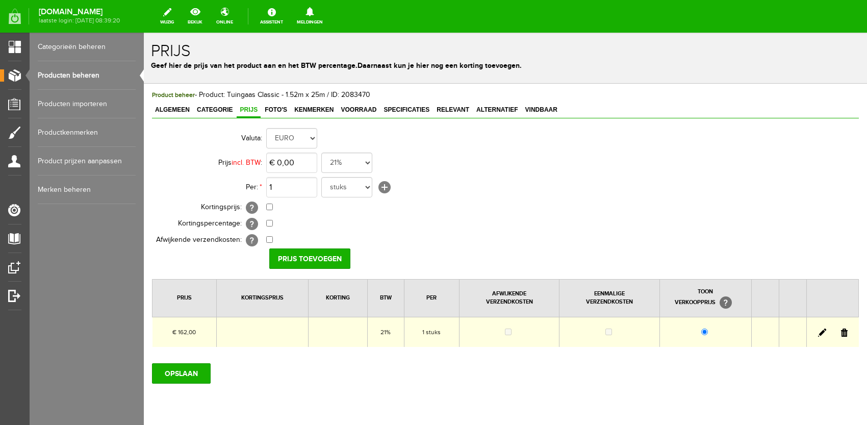
click at [817, 326] on td at bounding box center [832, 332] width 52 height 30
click at [818, 328] on link at bounding box center [822, 332] width 8 height 8
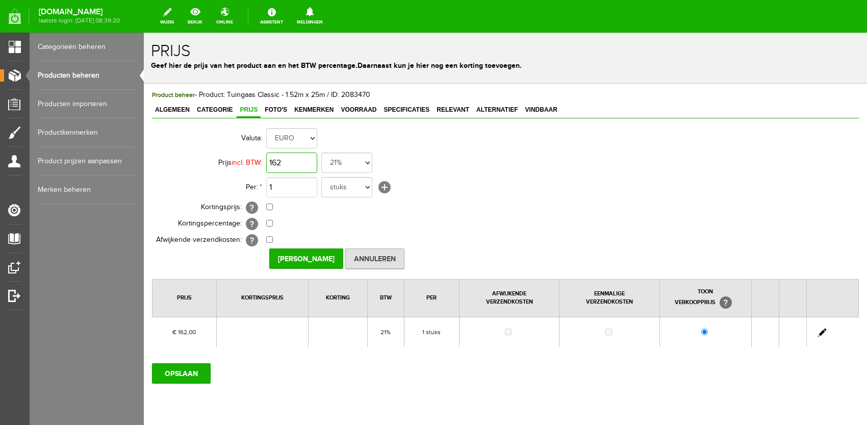
click at [291, 160] on input "162" at bounding box center [291, 162] width 51 height 20
type input "€ 174,99"
click at [308, 254] on input "[PERSON_NAME]" at bounding box center [306, 258] width 74 height 20
click at [180, 376] on input "OPSLAAN" at bounding box center [181, 373] width 59 height 20
click at [103, 81] on link "Producten beheren" at bounding box center [87, 75] width 98 height 29
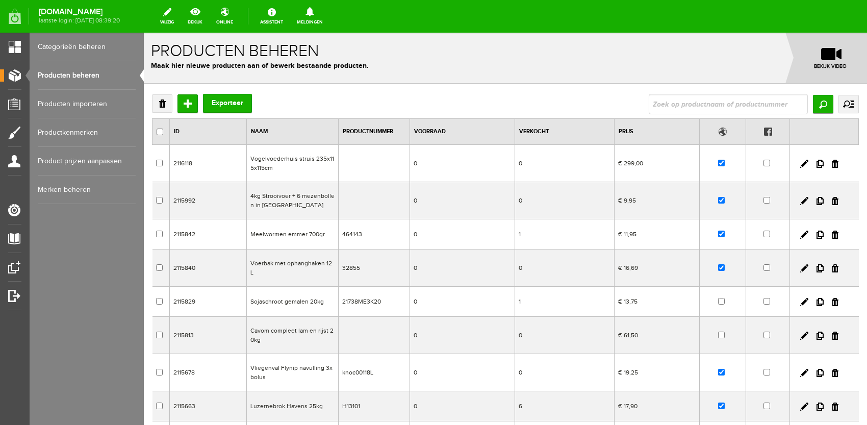
click at [702, 79] on div "Producten beheren Maak hier nieuwe producten aan of bewerk bestaande producten.…" at bounding box center [505, 58] width 723 height 51
click at [695, 103] on input "text" at bounding box center [727, 104] width 159 height 20
type input "bmcb"
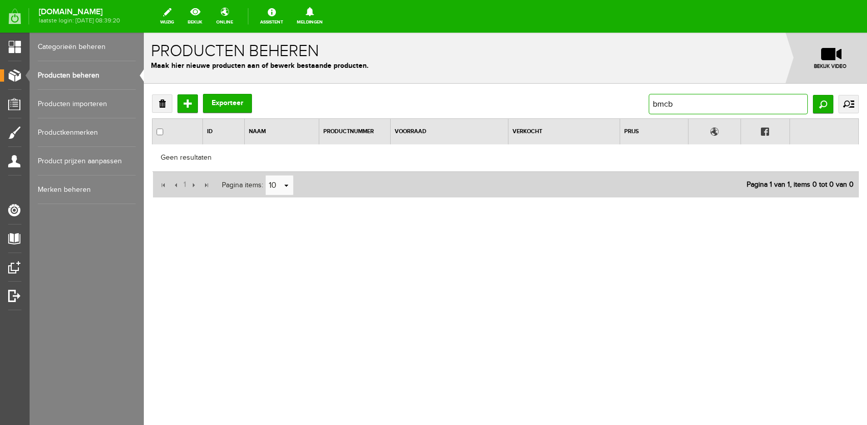
click at [706, 103] on input "bmcb" at bounding box center [727, 104] width 159 height 20
type input "908"
drag, startPoint x: 705, startPoint y: 110, endPoint x: 512, endPoint y: 84, distance: 194.9
click at [512, 84] on div "Verwijderen Toevoegen Exporteer 908 Zoeken uitgebreid zoeken Categorie Folder a…" at bounding box center [505, 179] width 723 height 191
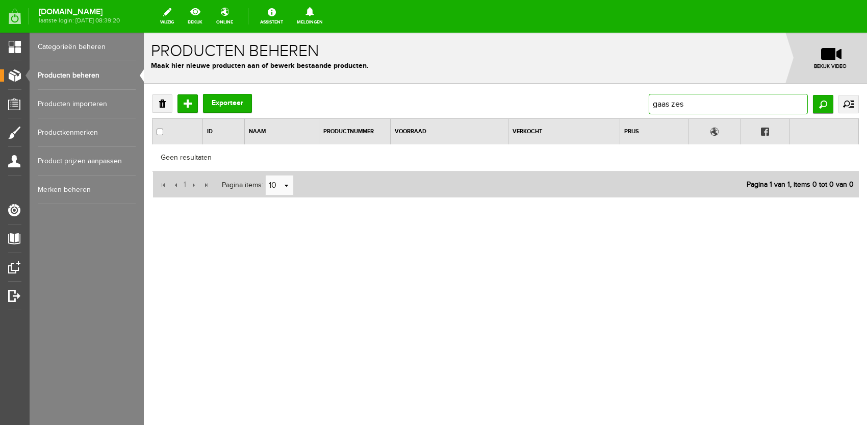
type input "gaas zesk"
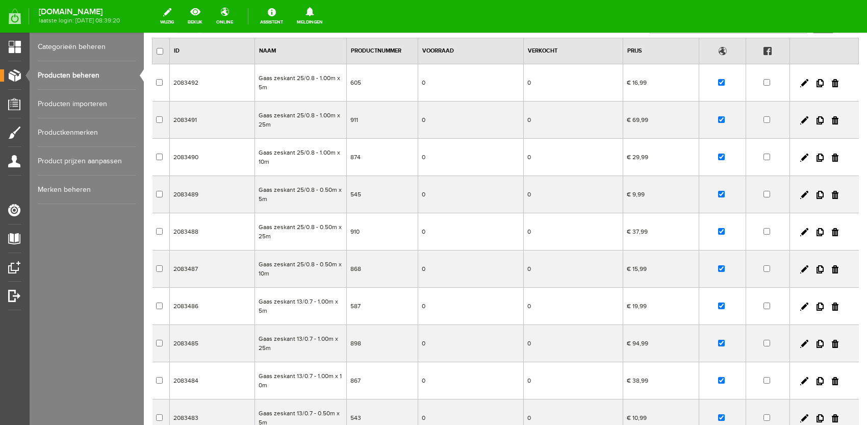
scroll to position [143, 0]
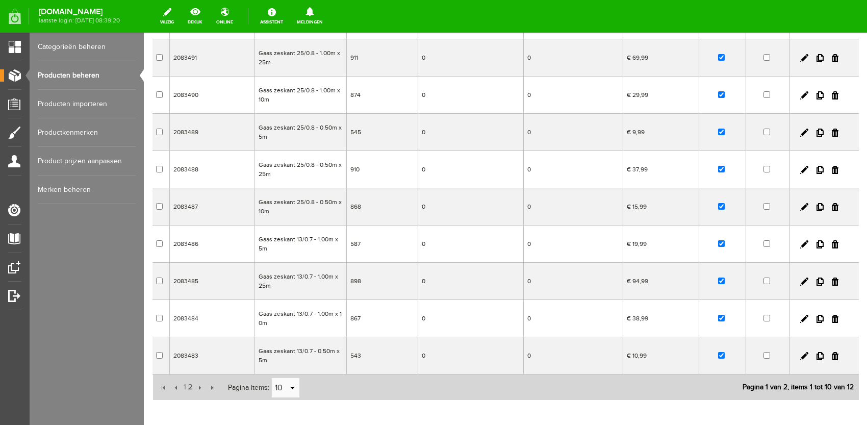
click at [184, 388] on span "1" at bounding box center [184, 387] width 5 height 20
click at [190, 387] on span "2" at bounding box center [190, 387] width 6 height 20
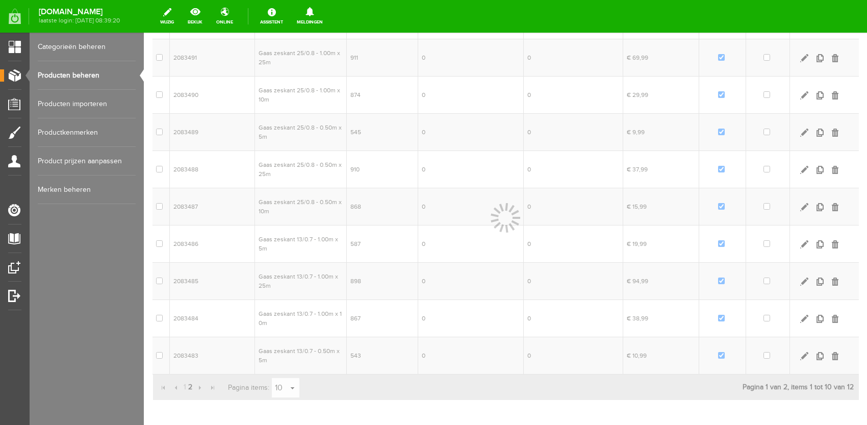
scroll to position [0, 0]
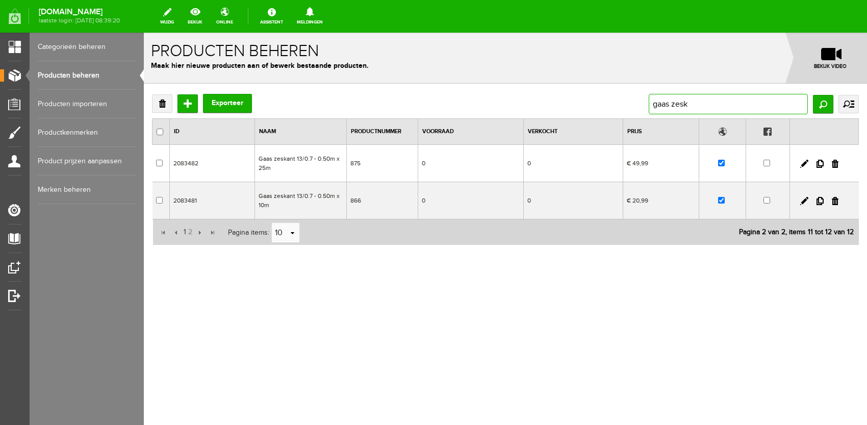
drag, startPoint x: 624, startPoint y: 92, endPoint x: 464, endPoint y: 97, distance: 159.6
click at [485, 94] on div "Verwijderen Toevoegen Exporteer gaas zesk Zoeken uitgebreid zoeken Categorie Fo…" at bounding box center [505, 104] width 706 height 20
type input "d12000b"
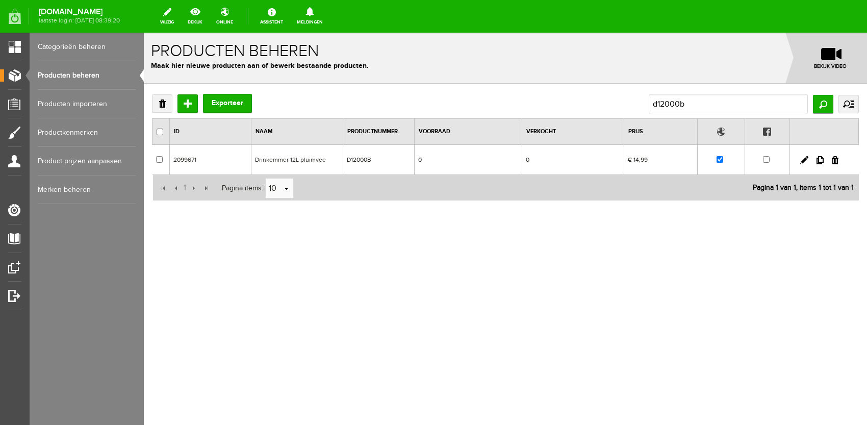
drag, startPoint x: 806, startPoint y: 164, endPoint x: 948, endPoint y: 193, distance: 144.3
click at [806, 164] on td at bounding box center [824, 160] width 69 height 30
checkbox input "true"
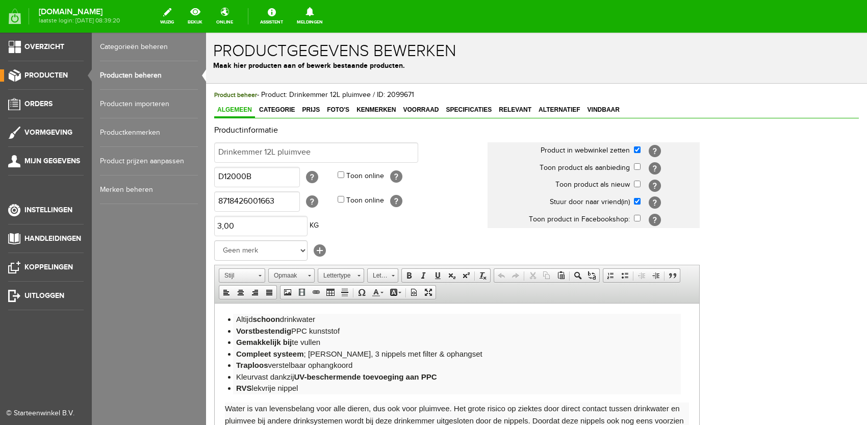
click at [155, 83] on link "Producten beheren" at bounding box center [149, 75] width 98 height 29
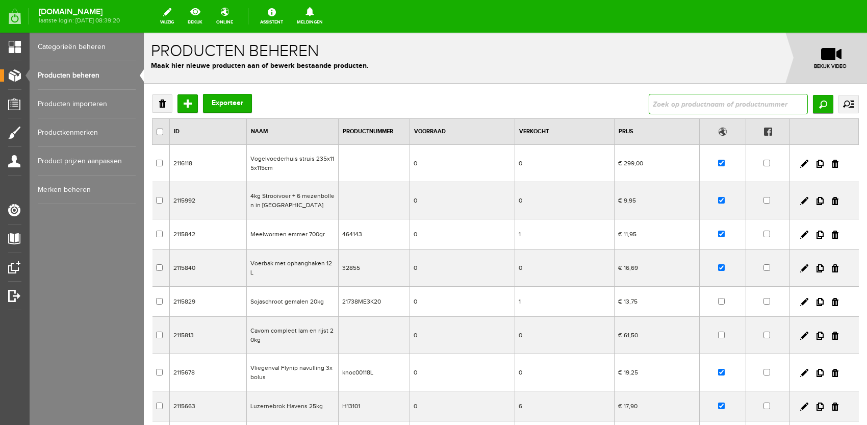
click at [663, 98] on input "text" at bounding box center [727, 104] width 159 height 20
type input "d12000b"
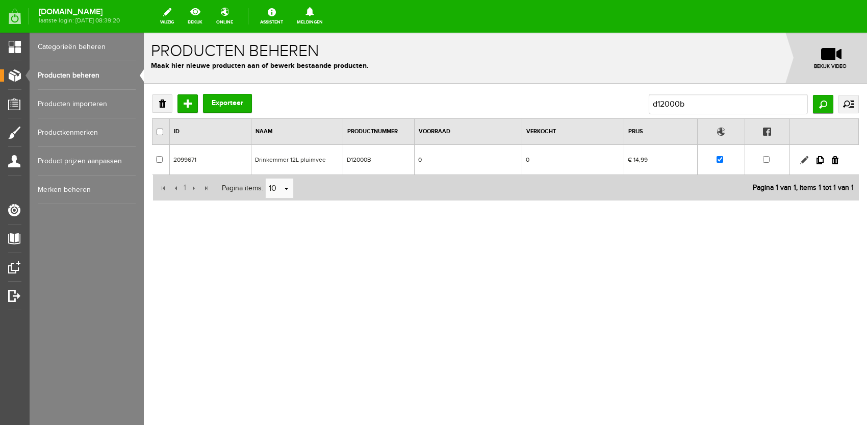
click at [805, 161] on link at bounding box center [804, 160] width 8 height 8
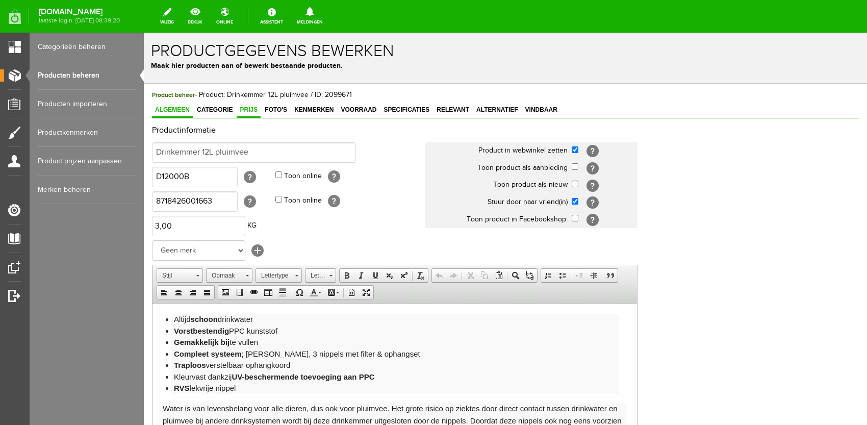
click at [258, 108] on span "Prijs" at bounding box center [249, 109] width 24 height 7
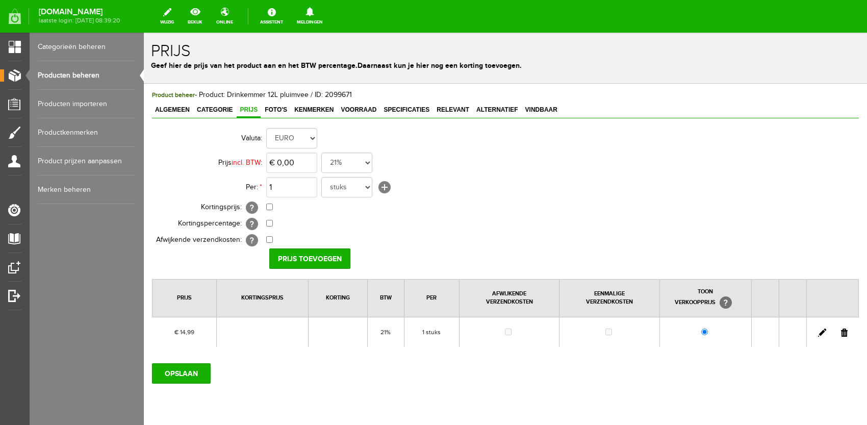
click at [812, 326] on td at bounding box center [832, 332] width 52 height 30
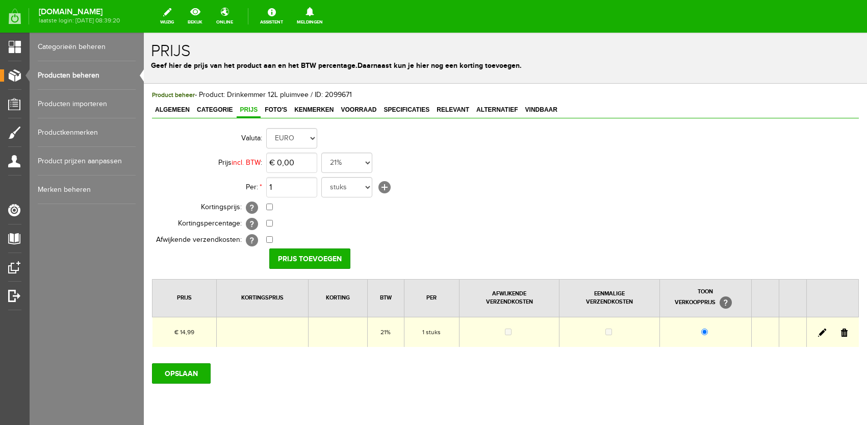
click at [818, 329] on link at bounding box center [822, 332] width 8 height 8
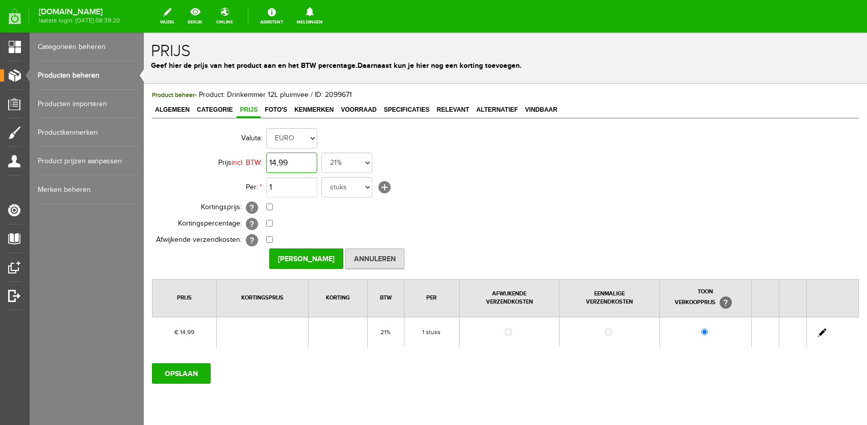
click at [276, 162] on input "14,99" at bounding box center [291, 162] width 51 height 20
type input "€ 15,99"
click at [304, 261] on input "[PERSON_NAME]" at bounding box center [306, 258] width 74 height 20
click at [195, 380] on input "OPSLAAN" at bounding box center [181, 373] width 59 height 20
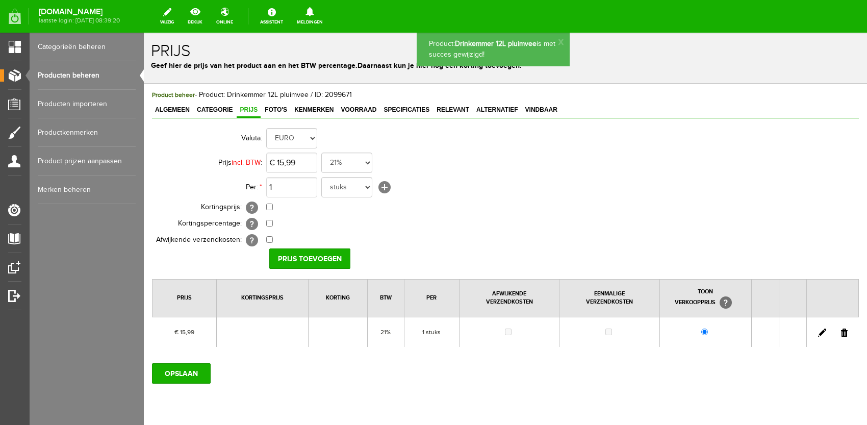
click at [94, 71] on link "Producten beheren" at bounding box center [87, 75] width 98 height 29
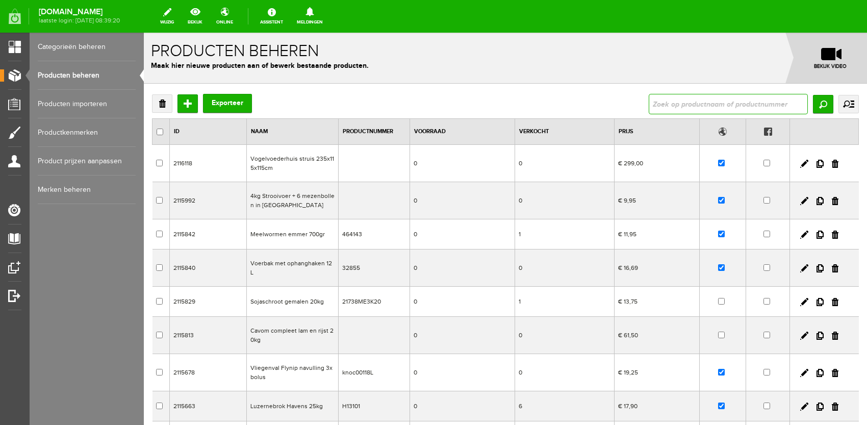
click at [722, 103] on input "text" at bounding box center [727, 104] width 159 height 20
type input "868"
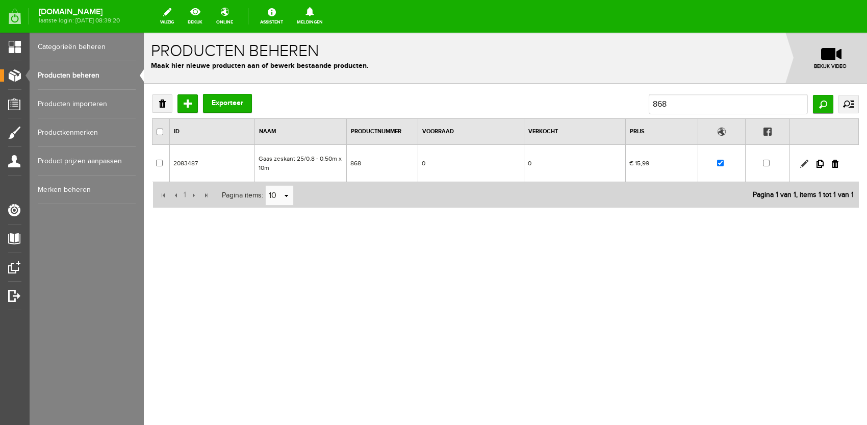
click at [806, 166] on link at bounding box center [804, 164] width 8 height 8
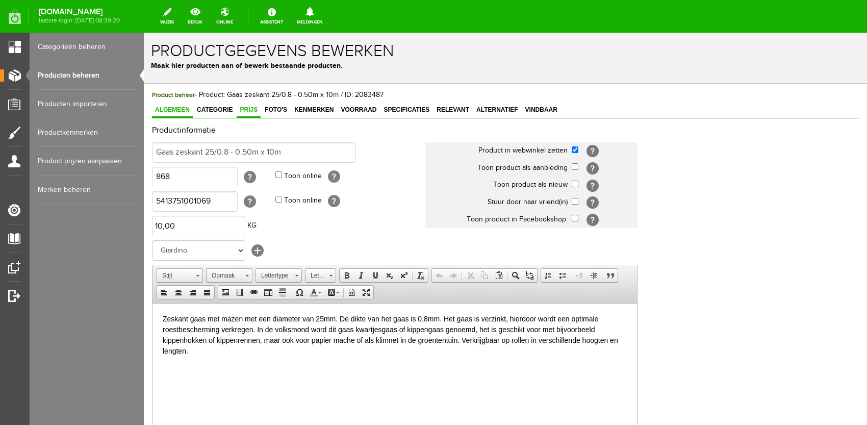
click at [238, 110] on span "Prijs" at bounding box center [249, 109] width 24 height 7
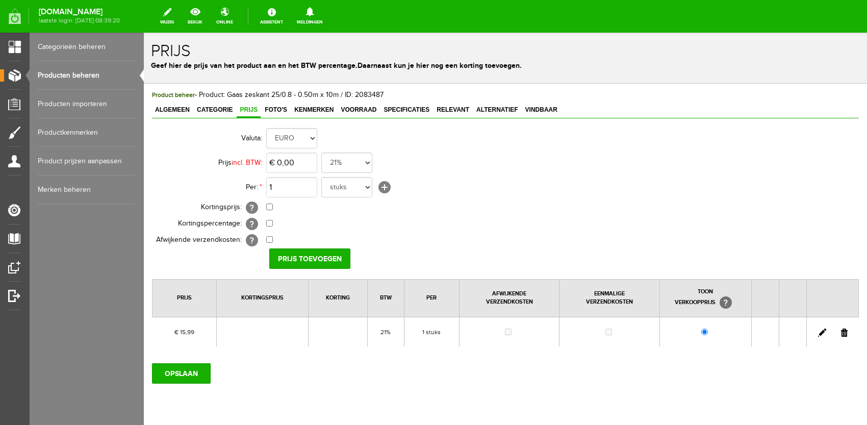
click at [818, 333] on link at bounding box center [822, 332] width 8 height 8
click at [286, 169] on input "15,99" at bounding box center [291, 162] width 51 height 20
type input "€ 16,99"
click at [294, 268] on input "[PERSON_NAME]" at bounding box center [306, 258] width 74 height 20
click at [175, 373] on input "OPSLAAN" at bounding box center [181, 373] width 59 height 20
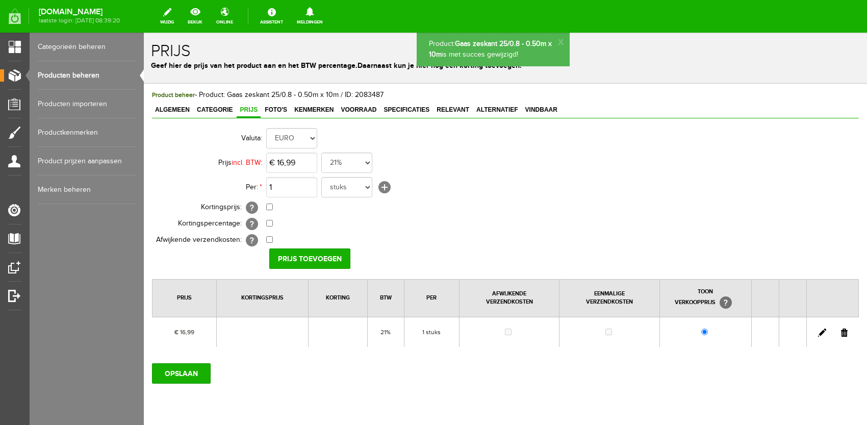
click at [88, 71] on link "Producten beheren" at bounding box center [87, 75] width 98 height 29
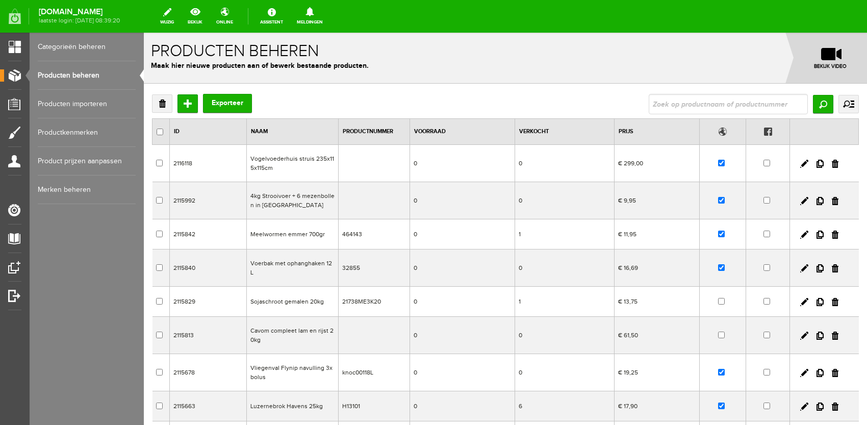
click at [672, 77] on div "Producten beheren Maak hier nieuwe producten aan of bewerk bestaande producten.…" at bounding box center [505, 58] width 723 height 51
click at [682, 108] on input "text" at bounding box center [727, 104] width 159 height 20
type input "vh06p"
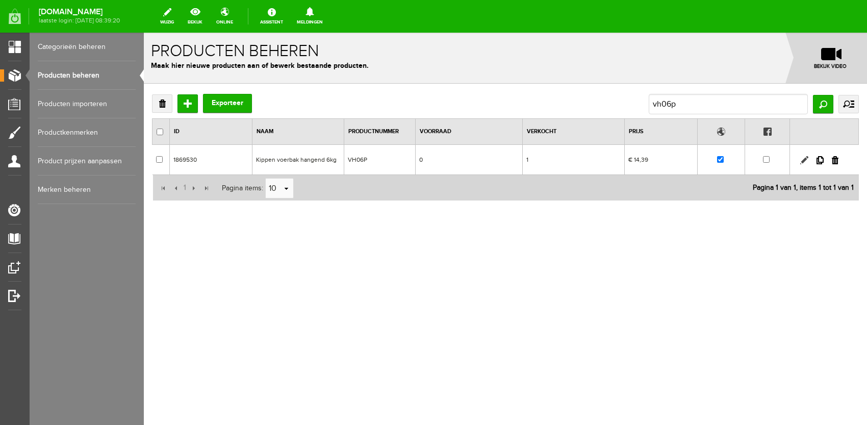
click at [806, 158] on link at bounding box center [804, 160] width 8 height 8
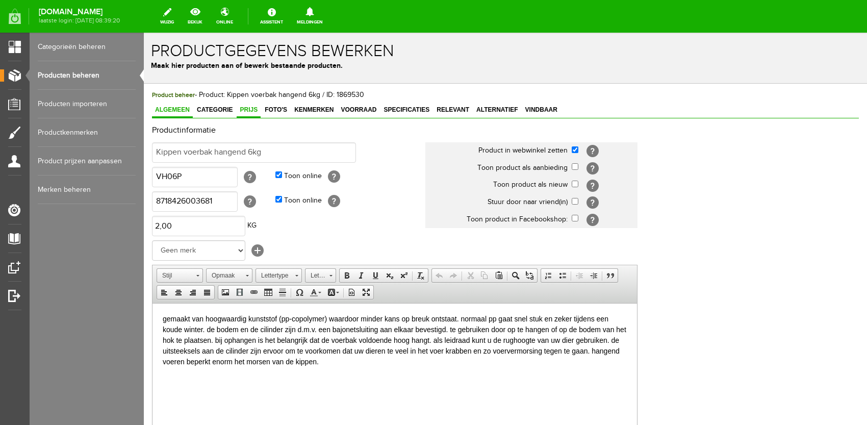
click at [258, 109] on span "Prijs" at bounding box center [249, 109] width 24 height 7
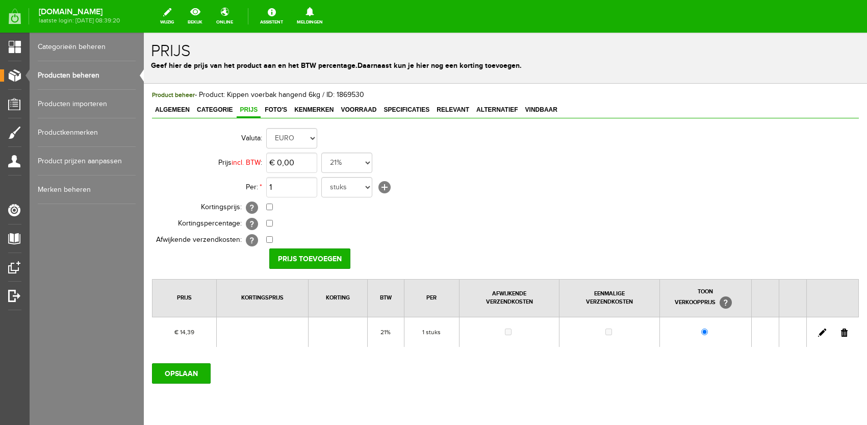
click at [818, 333] on link at bounding box center [822, 332] width 8 height 8
click at [290, 164] on input "14,39" at bounding box center [291, 162] width 51 height 20
type input "€ 14,89"
click at [285, 261] on input "[PERSON_NAME]" at bounding box center [306, 258] width 74 height 20
click at [207, 363] on input "OPSLAAN" at bounding box center [181, 373] width 59 height 20
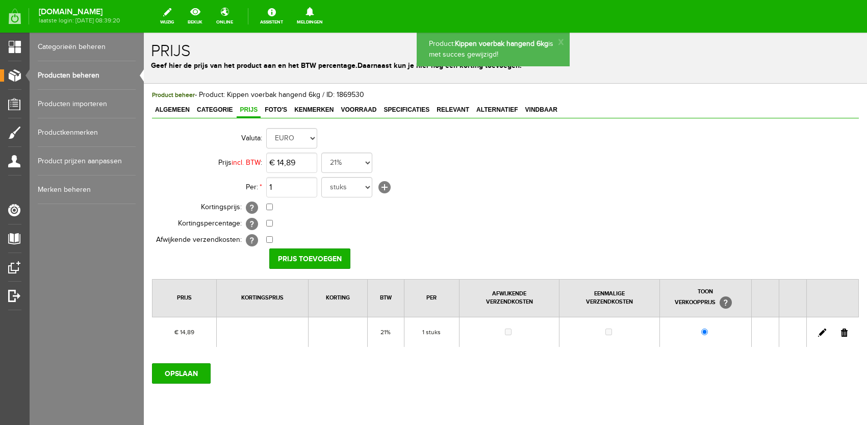
click at [65, 55] on link "Categorieën beheren" at bounding box center [87, 47] width 98 height 29
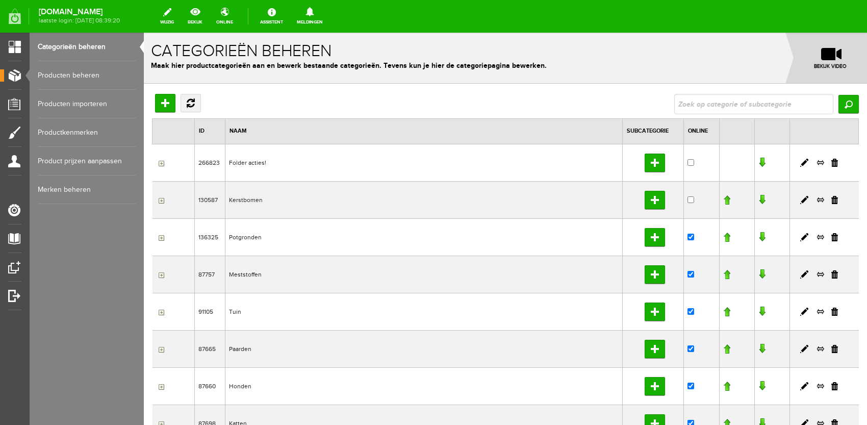
click at [66, 75] on link "Producten beheren" at bounding box center [87, 75] width 98 height 29
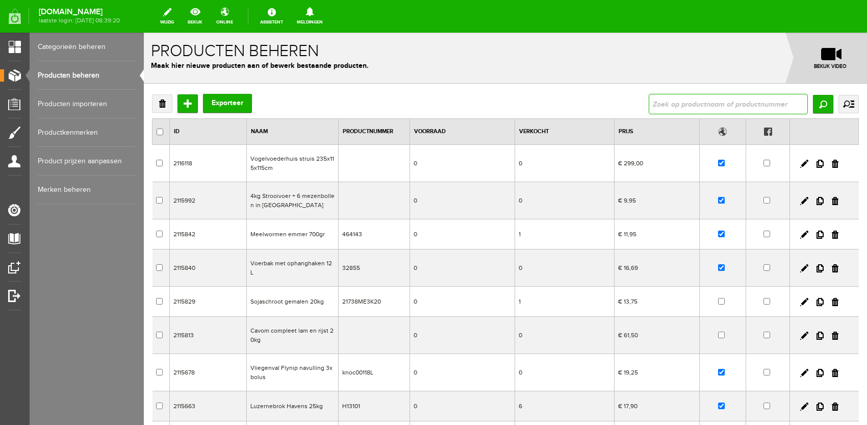
click at [684, 104] on input "text" at bounding box center [727, 104] width 159 height 20
type input "d1500b"
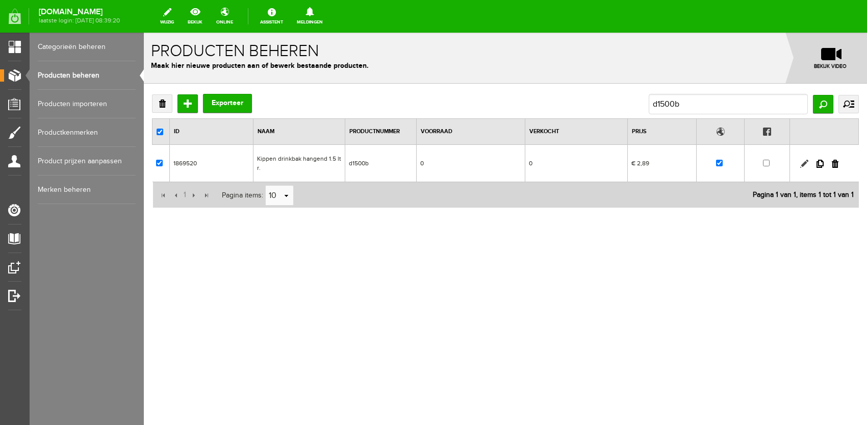
click at [801, 164] on link at bounding box center [804, 164] width 8 height 8
checkbox input "true"
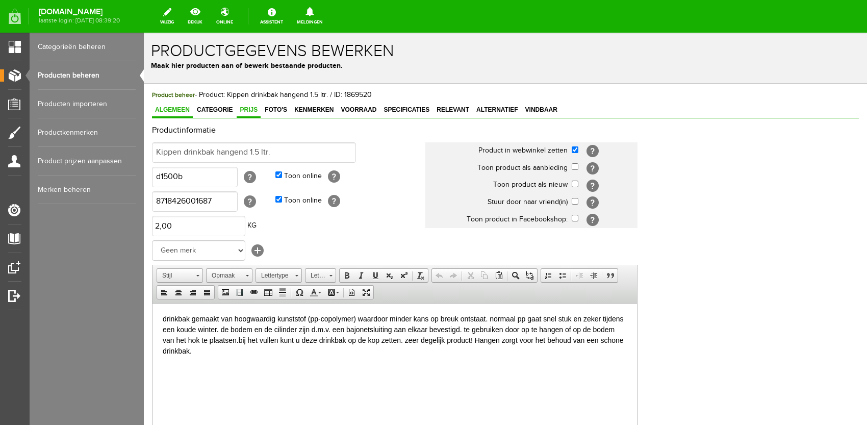
click at [241, 113] on link "Prijs" at bounding box center [249, 110] width 24 height 15
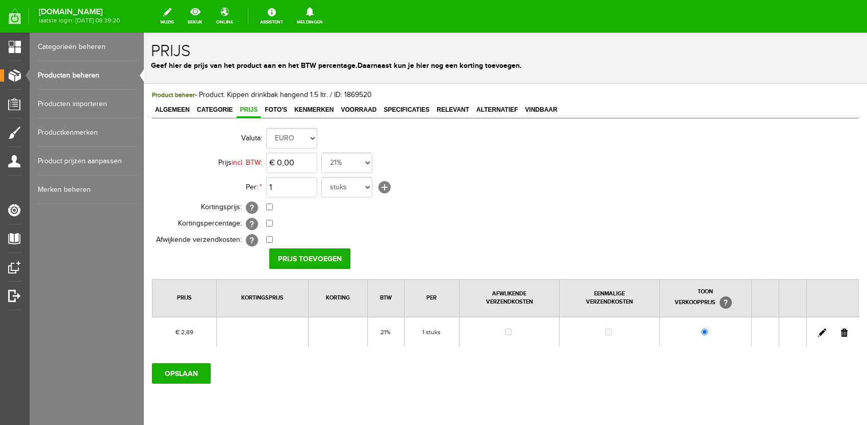
click at [818, 328] on link at bounding box center [822, 332] width 8 height 8
click at [297, 168] on input "2,89" at bounding box center [291, 162] width 51 height 20
type input "€ 2,99"
click at [330, 252] on input "[PERSON_NAME]" at bounding box center [306, 258] width 74 height 20
click at [183, 363] on input "OPSLAAN" at bounding box center [181, 373] width 59 height 20
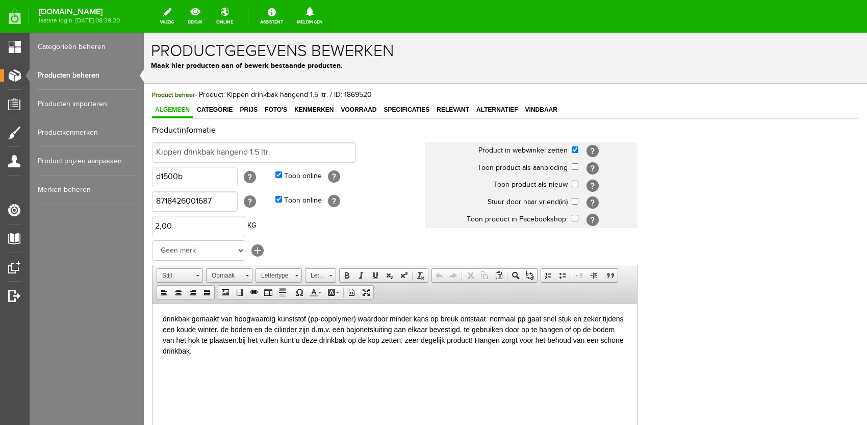
click at [82, 74] on link "Producten beheren" at bounding box center [87, 75] width 98 height 29
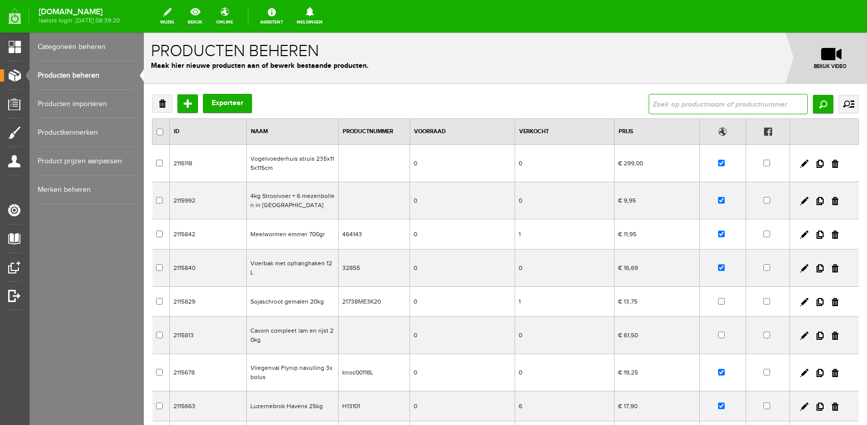
click at [660, 108] on input "text" at bounding box center [727, 104] width 159 height 20
click at [669, 112] on input "text" at bounding box center [727, 104] width 159 height 20
paste input "[URL][DOMAIN_NAME]"
click at [671, 109] on input "[URL][DOMAIN_NAME]" at bounding box center [727, 104] width 159 height 20
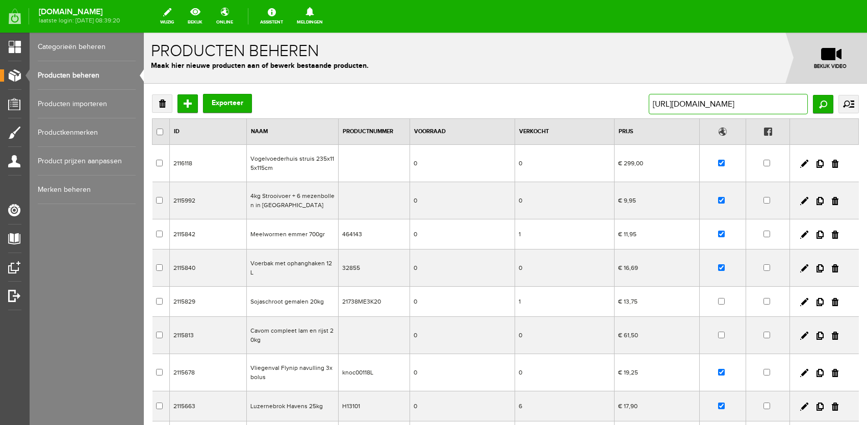
click at [671, 109] on input "[URL][DOMAIN_NAME]" at bounding box center [727, 104] width 159 height 20
type input "[URL][DOMAIN_NAME]"
click at [821, 108] on input "Zoeken" at bounding box center [823, 104] width 20 height 18
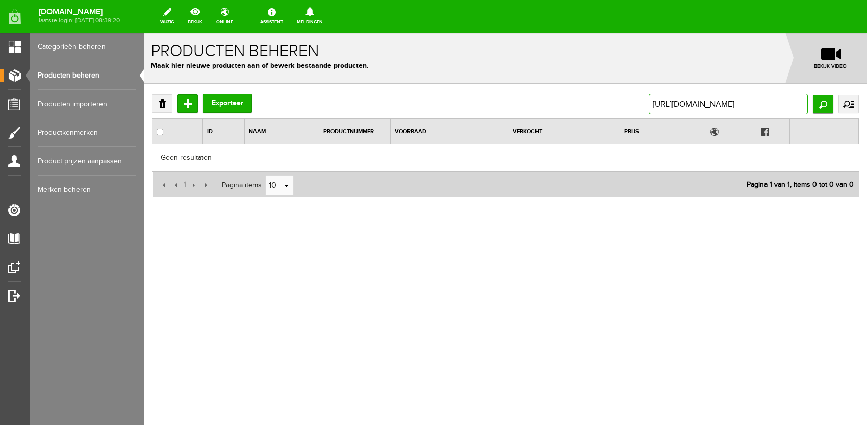
click at [658, 110] on input "[URL][DOMAIN_NAME]" at bounding box center [727, 104] width 159 height 20
click at [659, 109] on input "[URL][DOMAIN_NAME]" at bounding box center [727, 104] width 159 height 20
drag, startPoint x: 738, startPoint y: 104, endPoint x: 450, endPoint y: 109, distance: 287.5
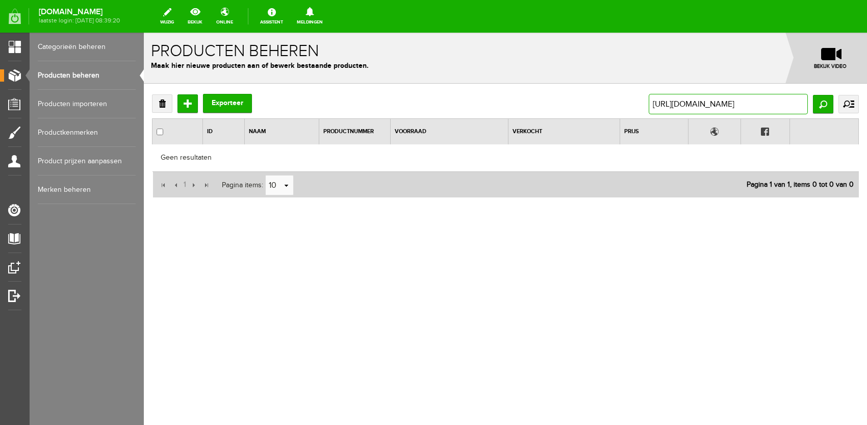
click at [450, 109] on div "Verwijderen Toevoegen Exporteer [URL][DOMAIN_NAME] Zoeken uitgebreid zoeken Cat…" at bounding box center [505, 104] width 706 height 20
click at [700, 106] on input "[URL][DOMAIN_NAME]" at bounding box center [727, 104] width 159 height 20
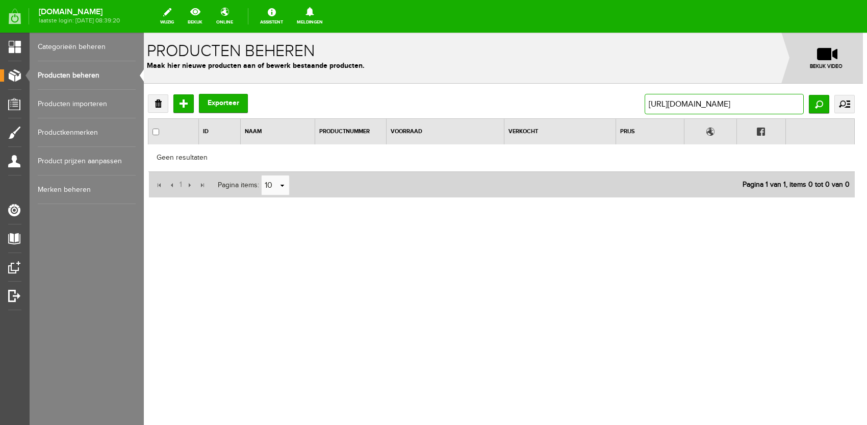
drag, startPoint x: 654, startPoint y: 106, endPoint x: 973, endPoint y: 85, distance: 319.3
click at [862, 85] on html "x Producten beheren Maak hier nieuwe producten aan of bewerk bestaande producte…" at bounding box center [501, 229] width 723 height 392
click at [790, 107] on input "[URL][DOMAIN_NAME]" at bounding box center [723, 104] width 159 height 20
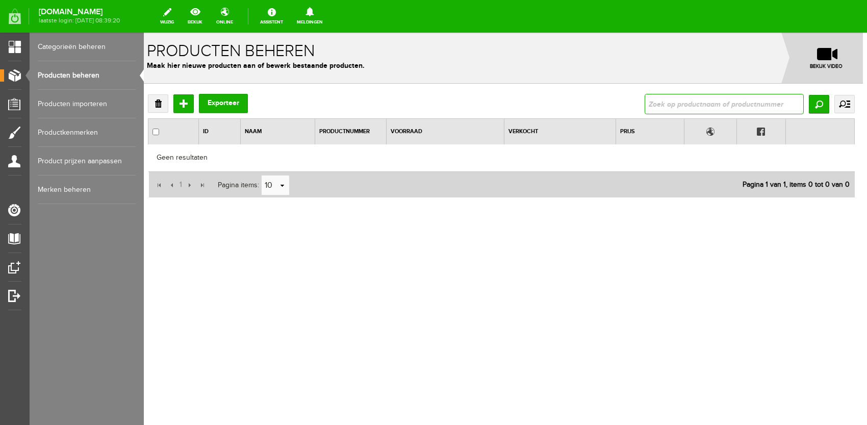
click at [669, 103] on input "text" at bounding box center [723, 104] width 159 height 20
paste input "[URL][DOMAIN_NAME]"
type input "[URL][DOMAIN_NAME]"
click at [814, 102] on input "Zoeken" at bounding box center [818, 104] width 20 height 18
